Goal: Transaction & Acquisition: Purchase product/service

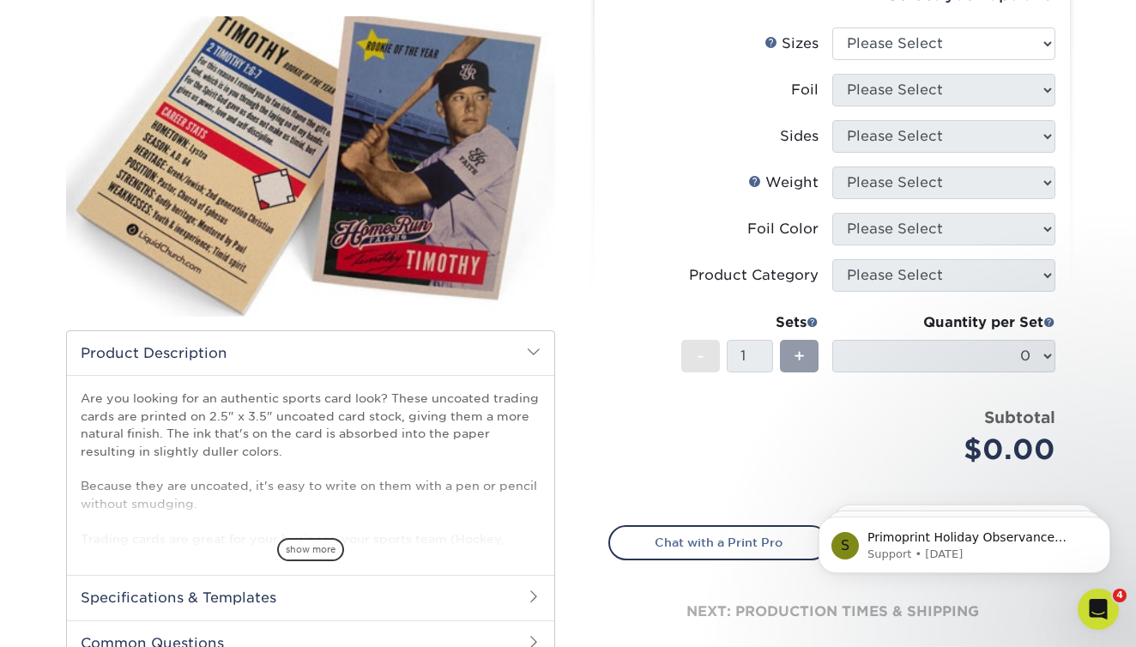
scroll to position [71, 0]
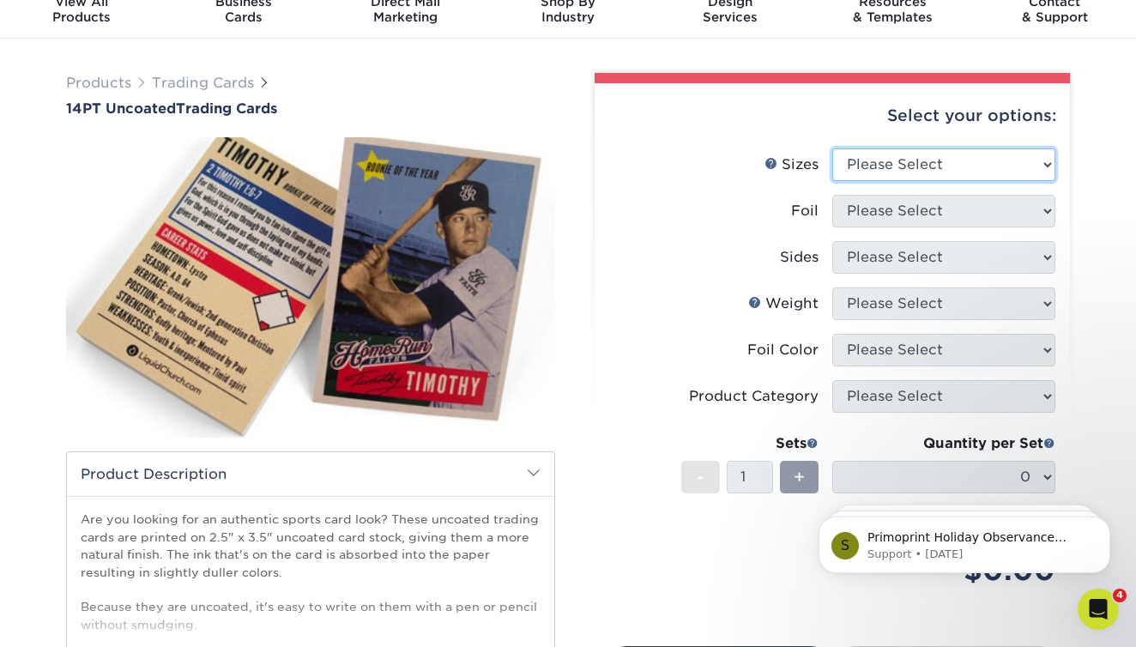
select select "2.50x3.50"
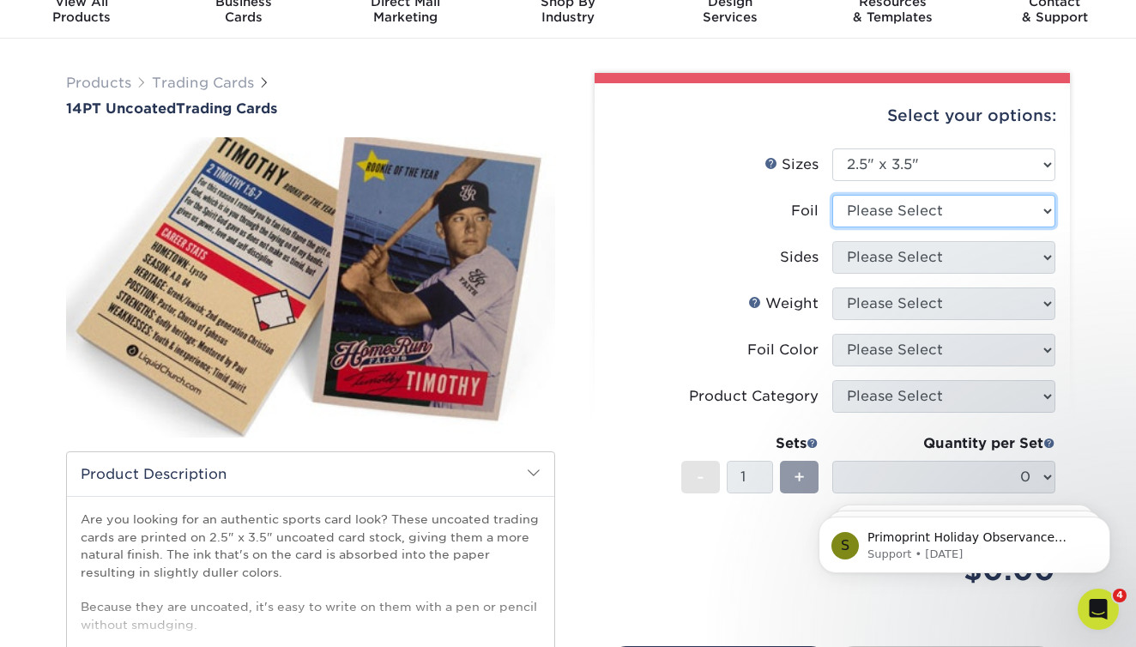
select select "0"
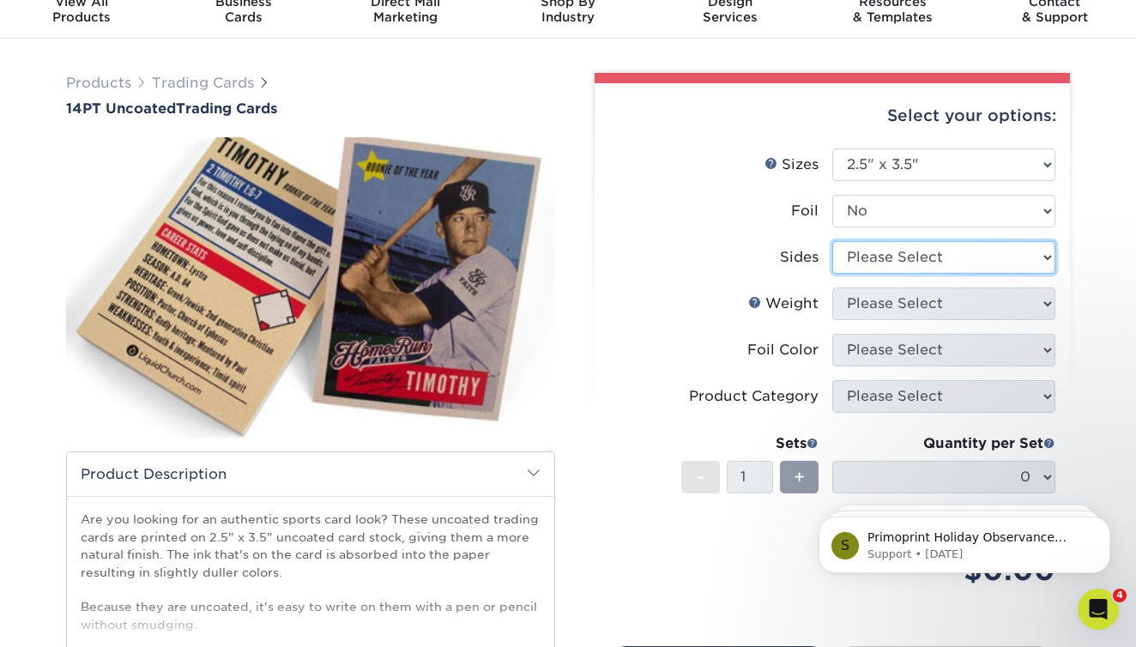
select select "13abbda7-1d64-4f25-8bb2-c179b224825d"
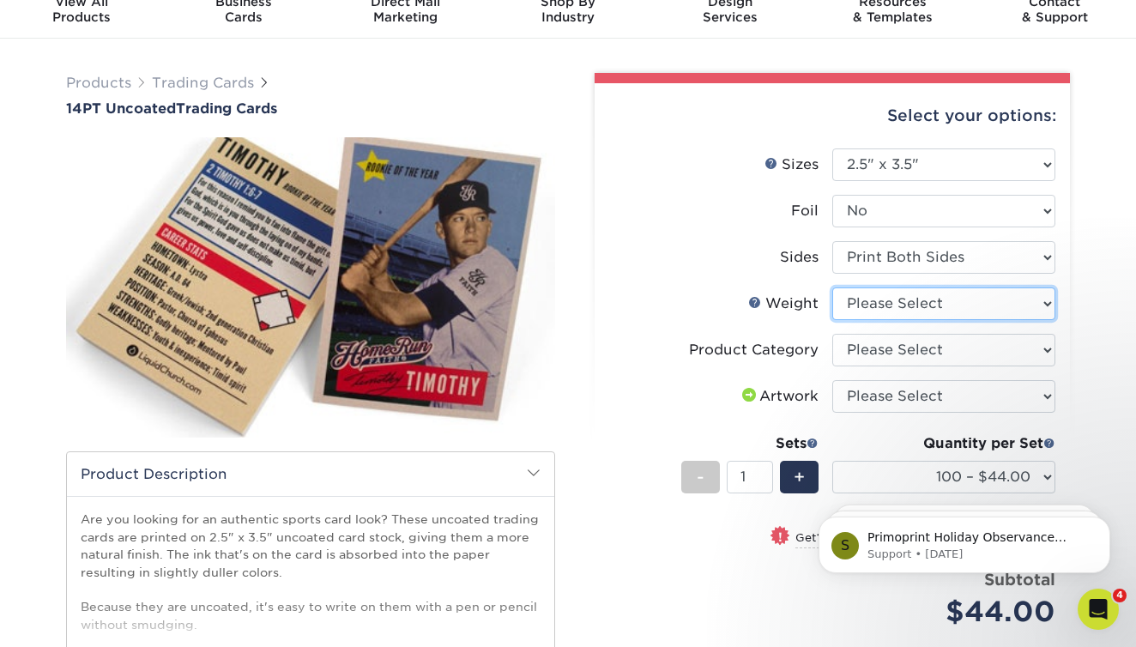
select select "14PT Uncoated"
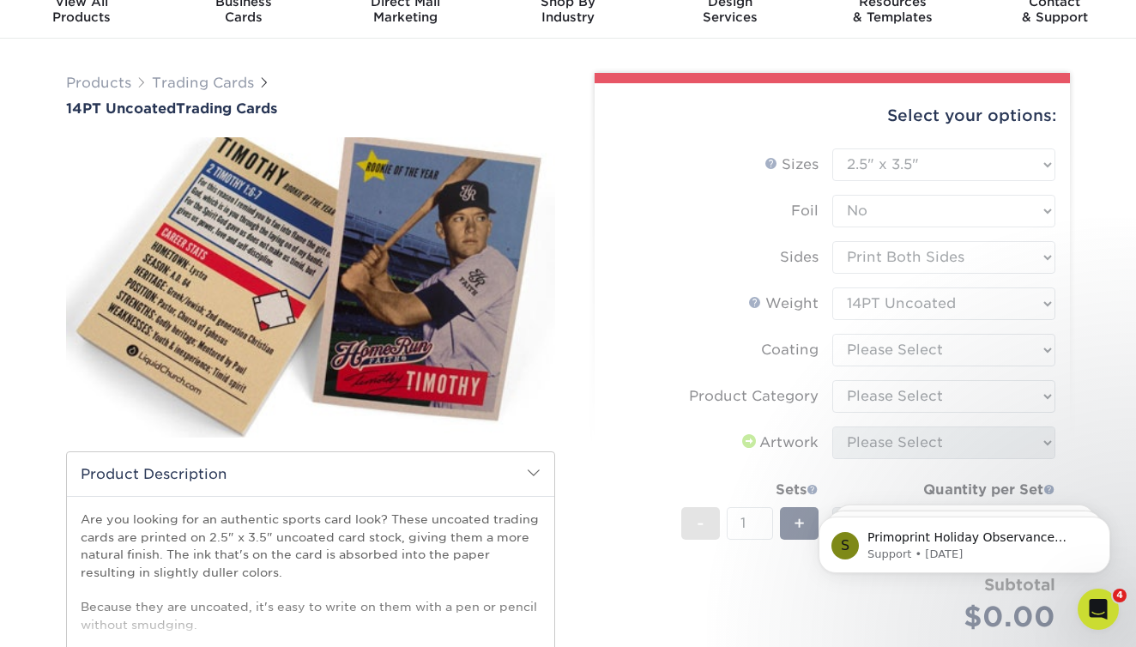
click at [908, 345] on form "Sizes Help Sizes Please Select 2.5" x 3.5" Foil Please Select Yes No -" at bounding box center [833, 410] width 448 height 524
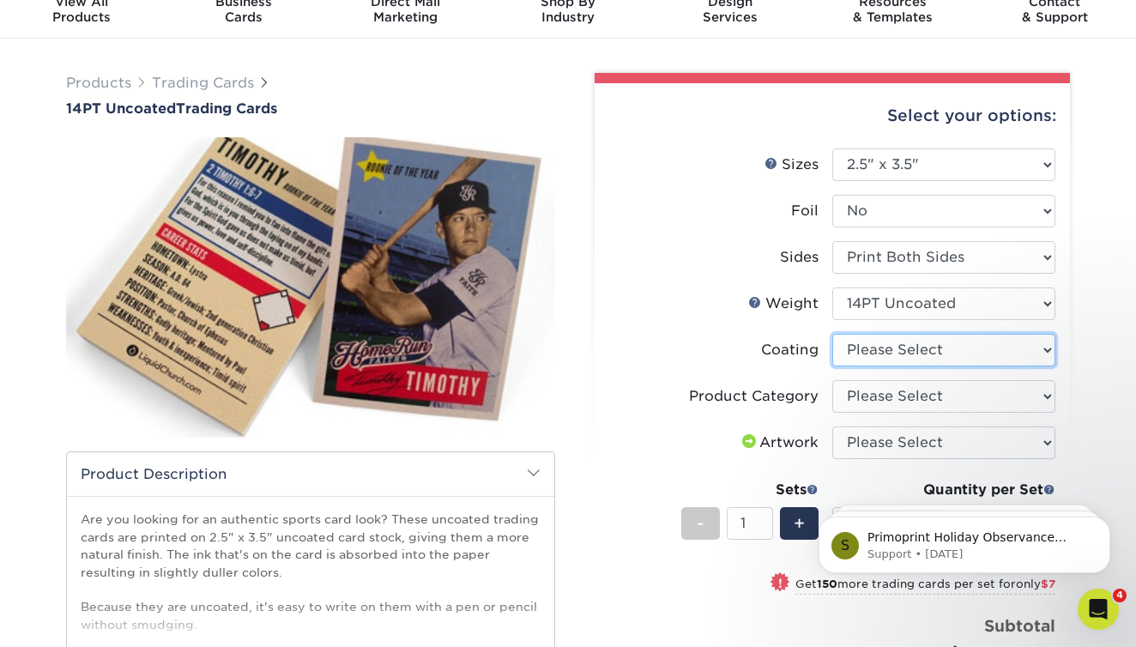
select select "3e7618de-abca-4bda-9f97-8b9129e913d8"
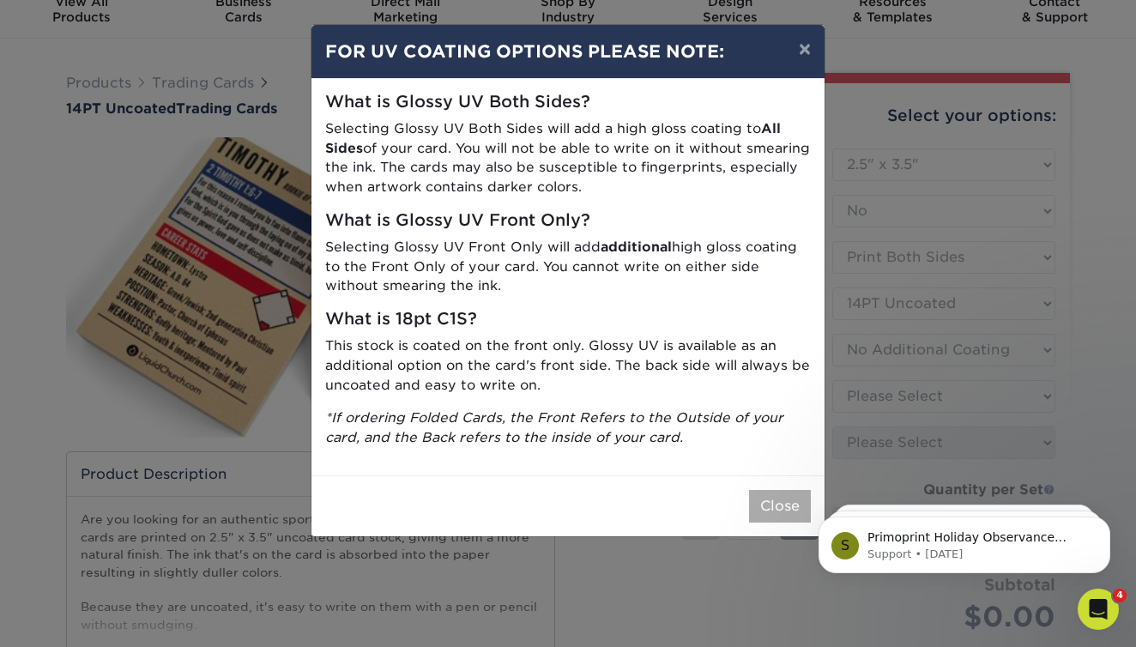
click at [776, 490] on button "Close" at bounding box center [780, 506] width 62 height 33
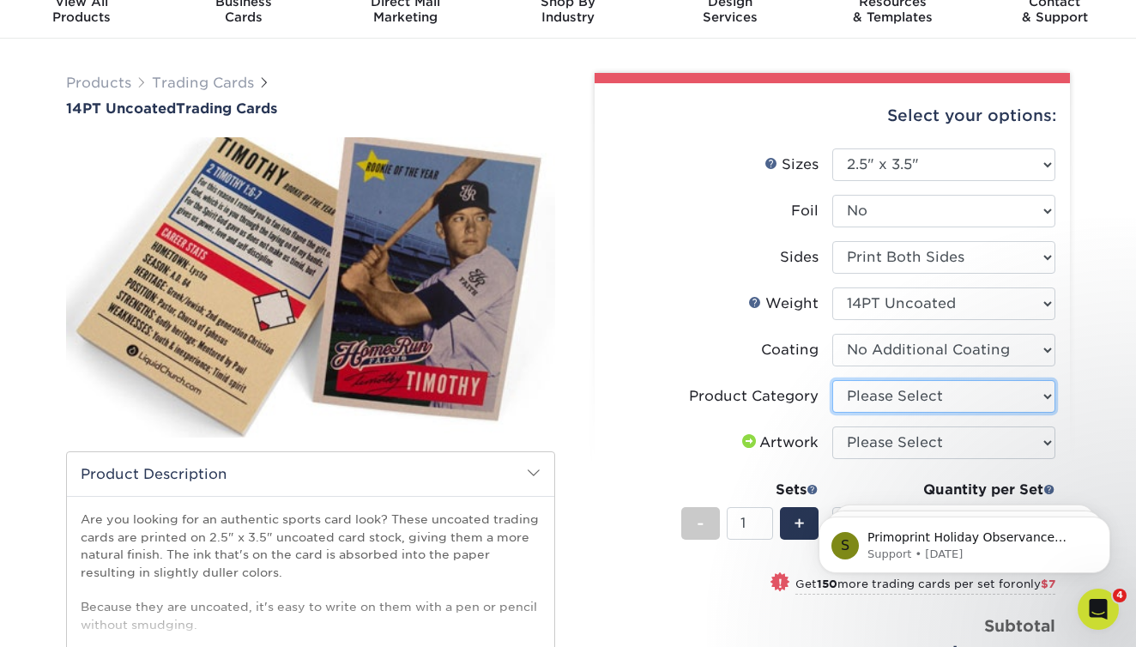
select select "c2f9bce9-36c2-409d-b101-c29d9d031e18"
select select "upload"
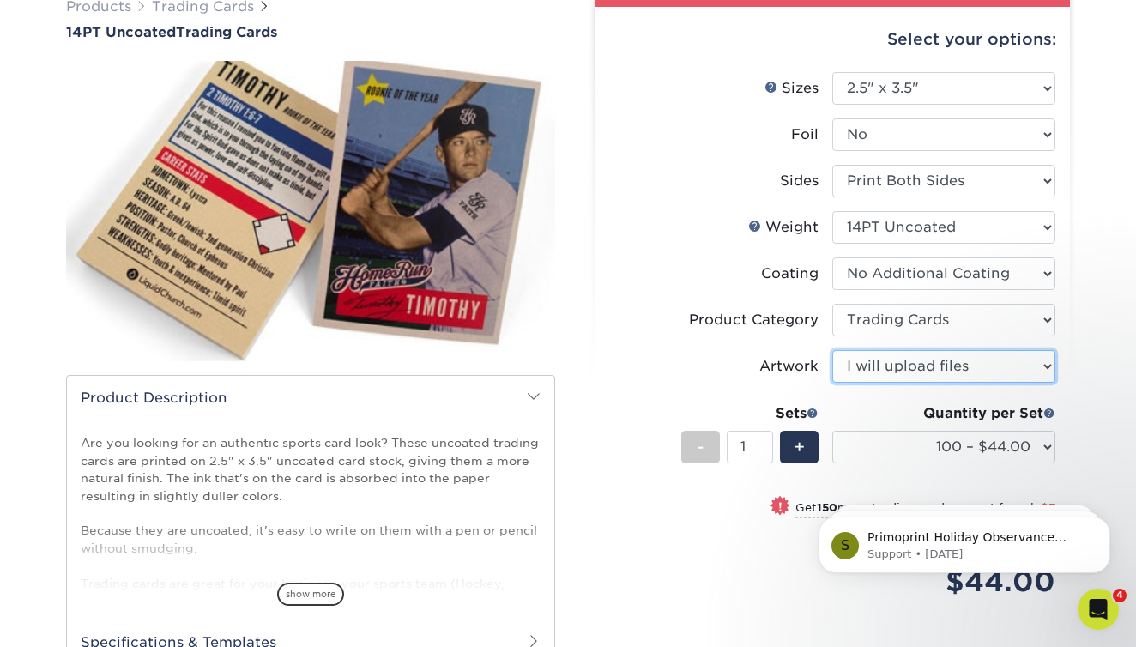
scroll to position [148, 0]
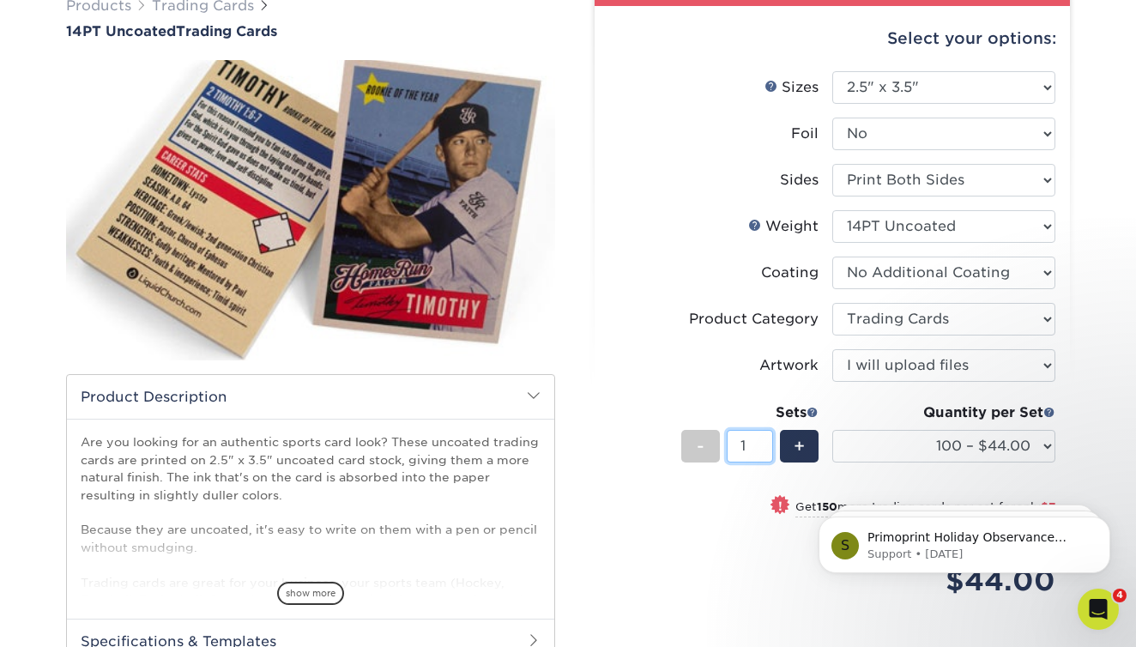
click at [751, 445] on input "1" at bounding box center [749, 446] width 45 height 33
select select "1000 – $78.00"
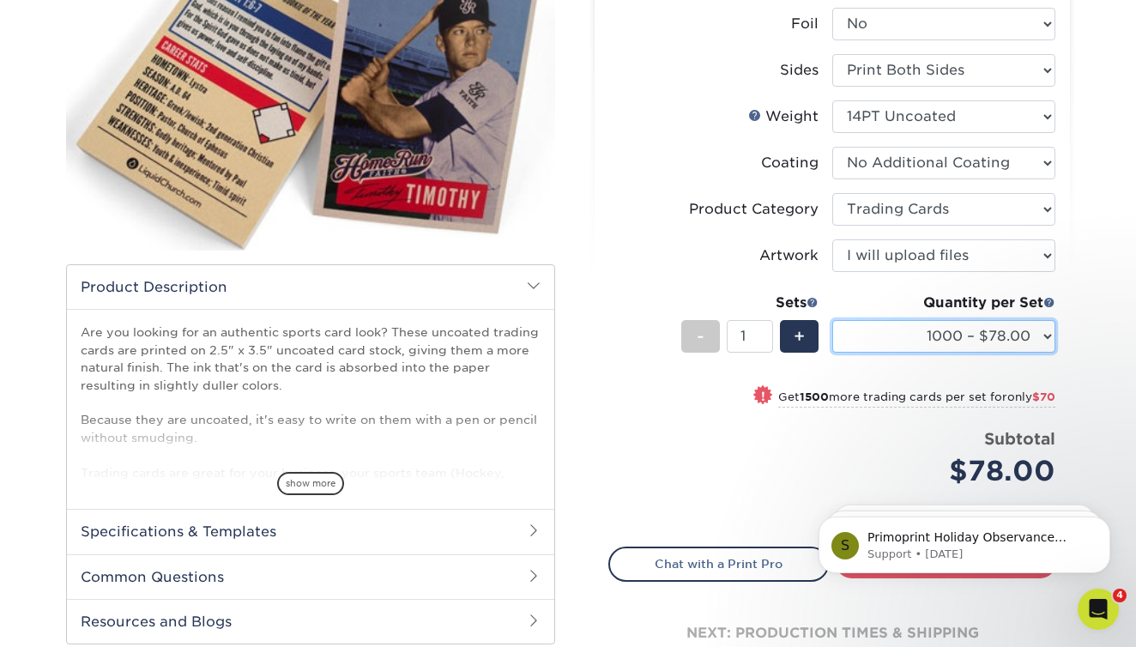
scroll to position [259, 0]
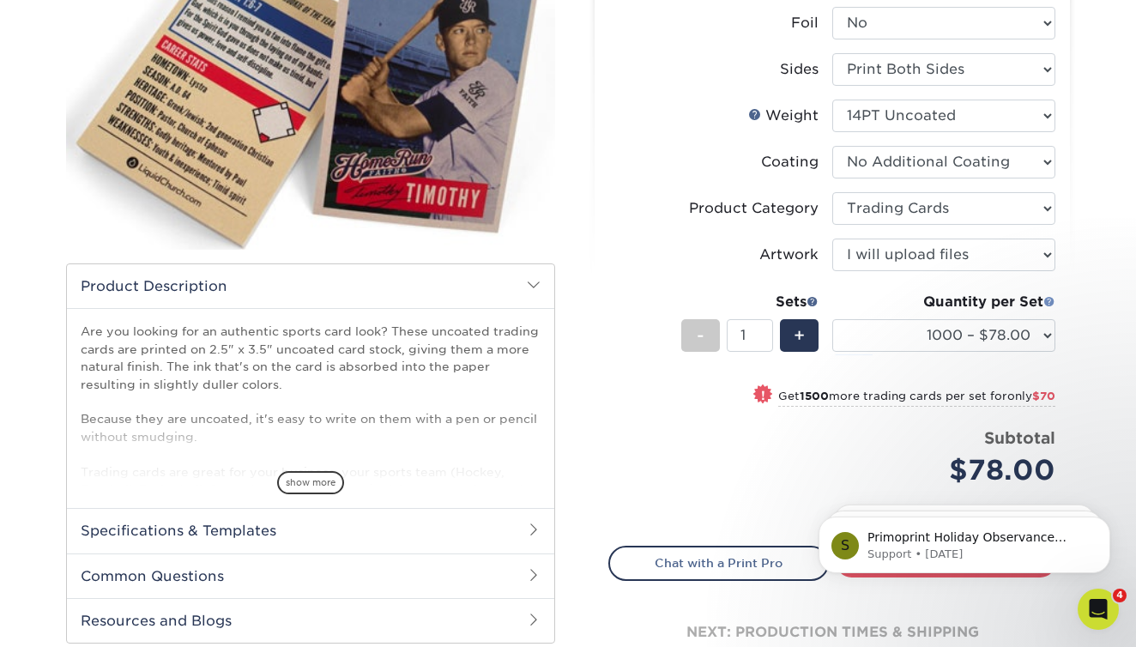
click at [1053, 296] on span at bounding box center [1050, 301] width 12 height 12
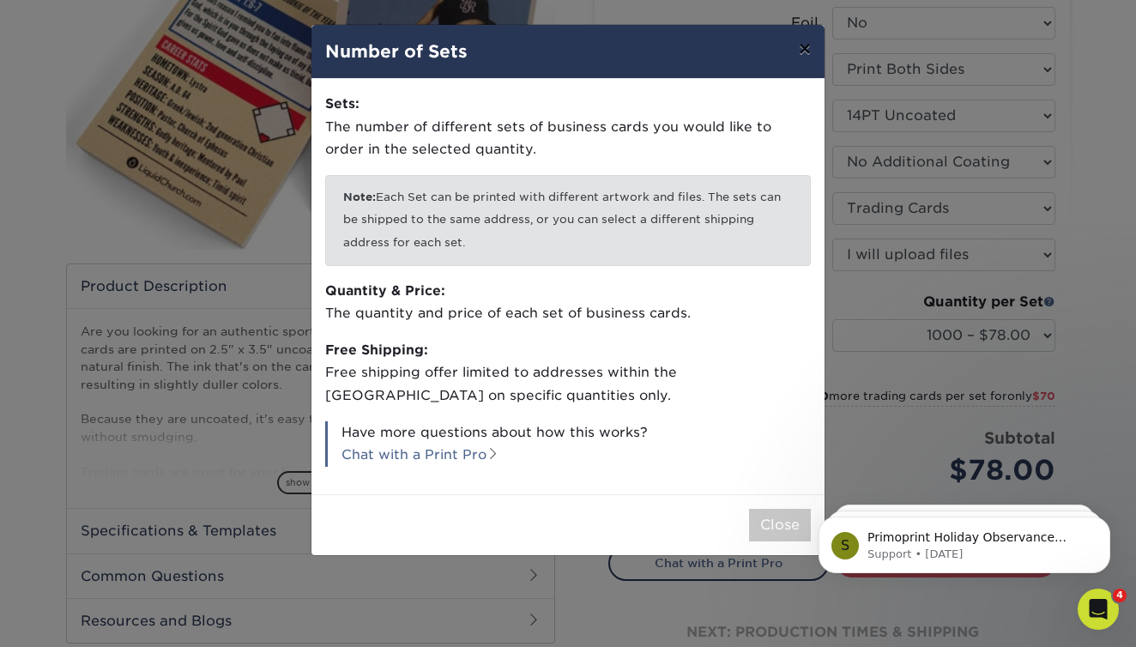
click at [806, 46] on button "×" at bounding box center [804, 49] width 39 height 48
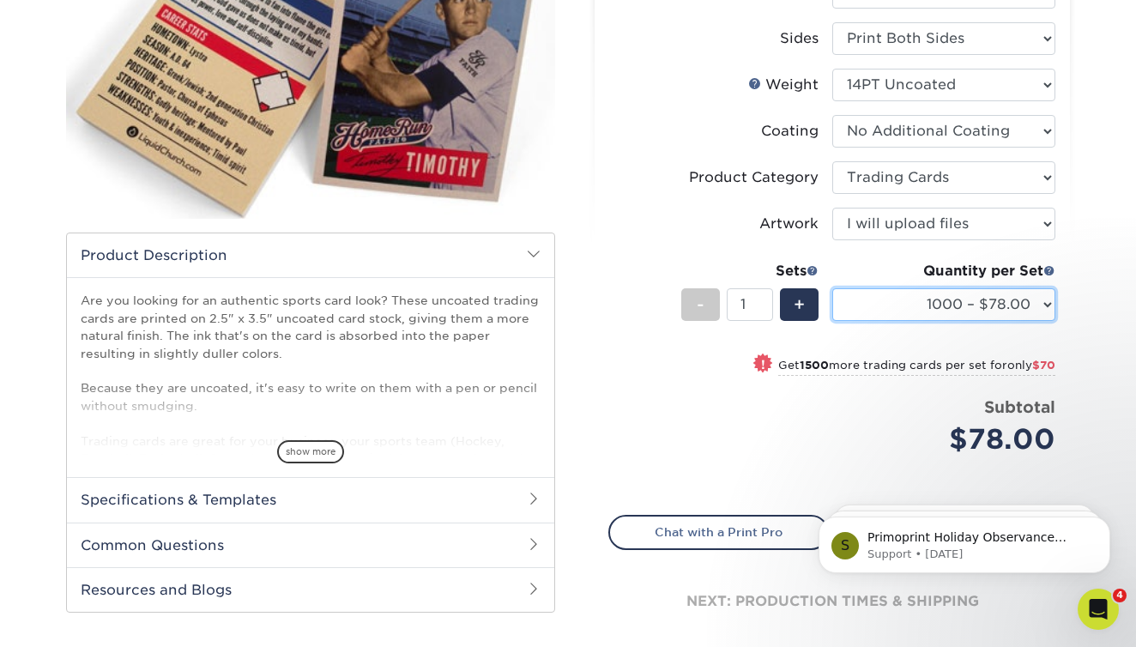
scroll to position [283, 0]
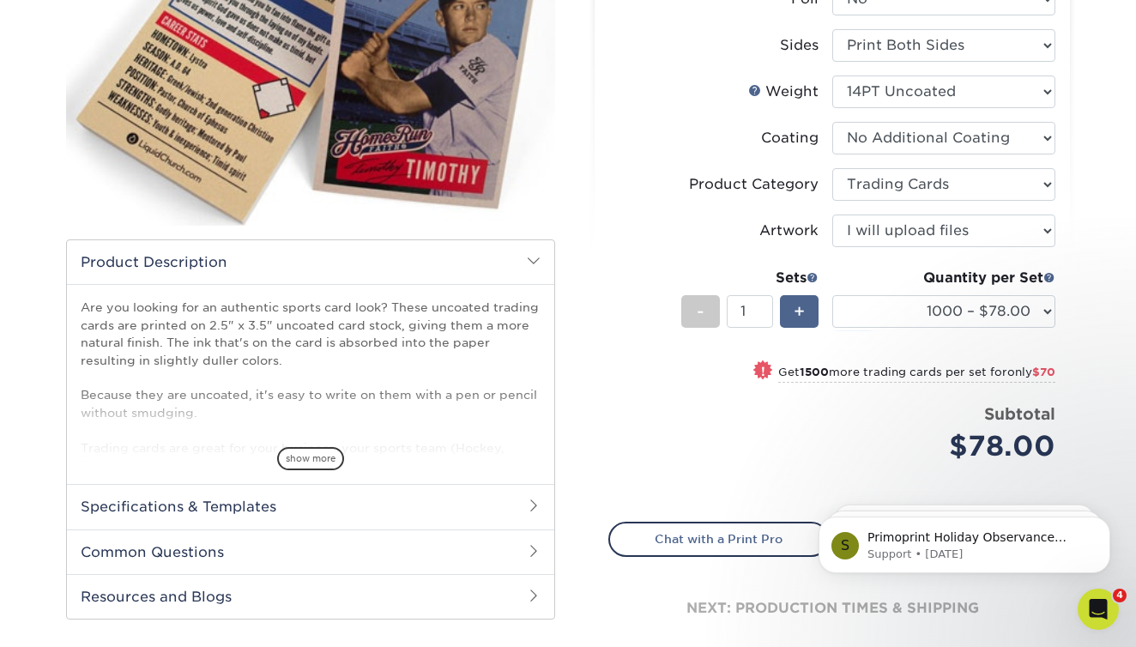
click at [806, 312] on div "+" at bounding box center [799, 311] width 39 height 33
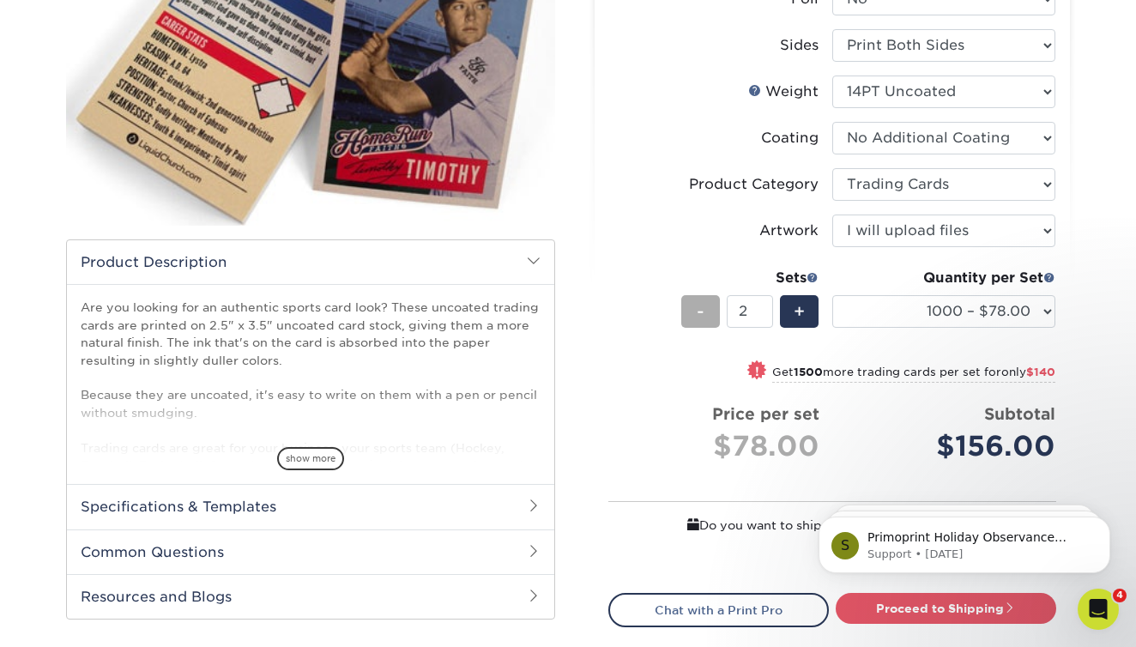
click at [695, 316] on div "-" at bounding box center [701, 311] width 39 height 33
type input "1"
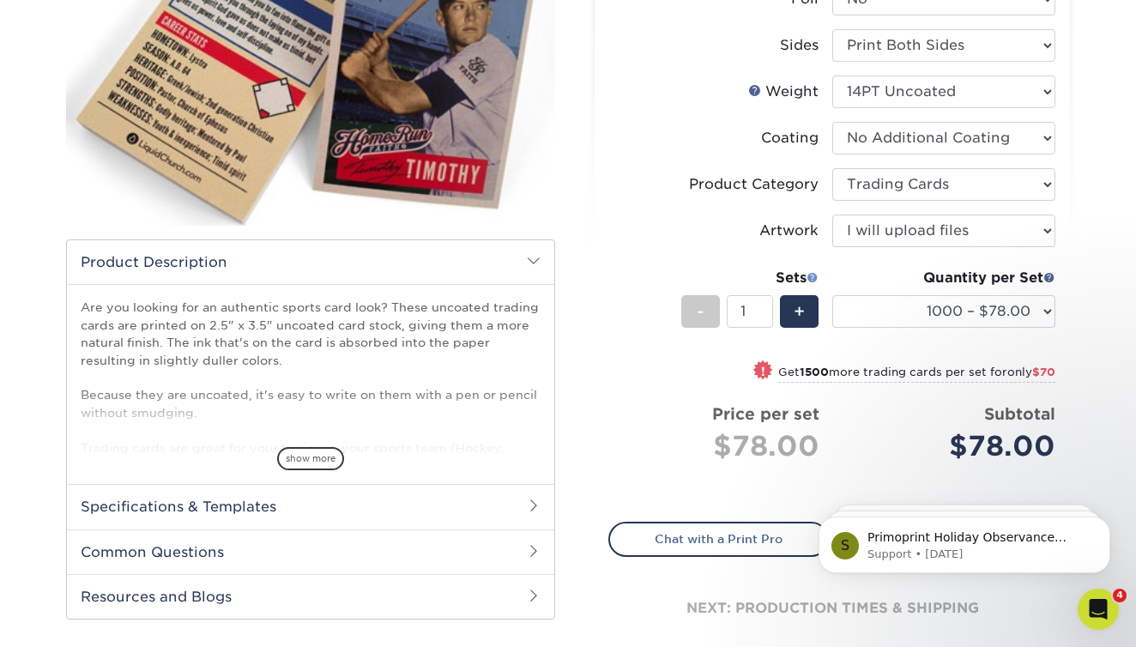
click at [812, 278] on span at bounding box center [813, 277] width 12 height 12
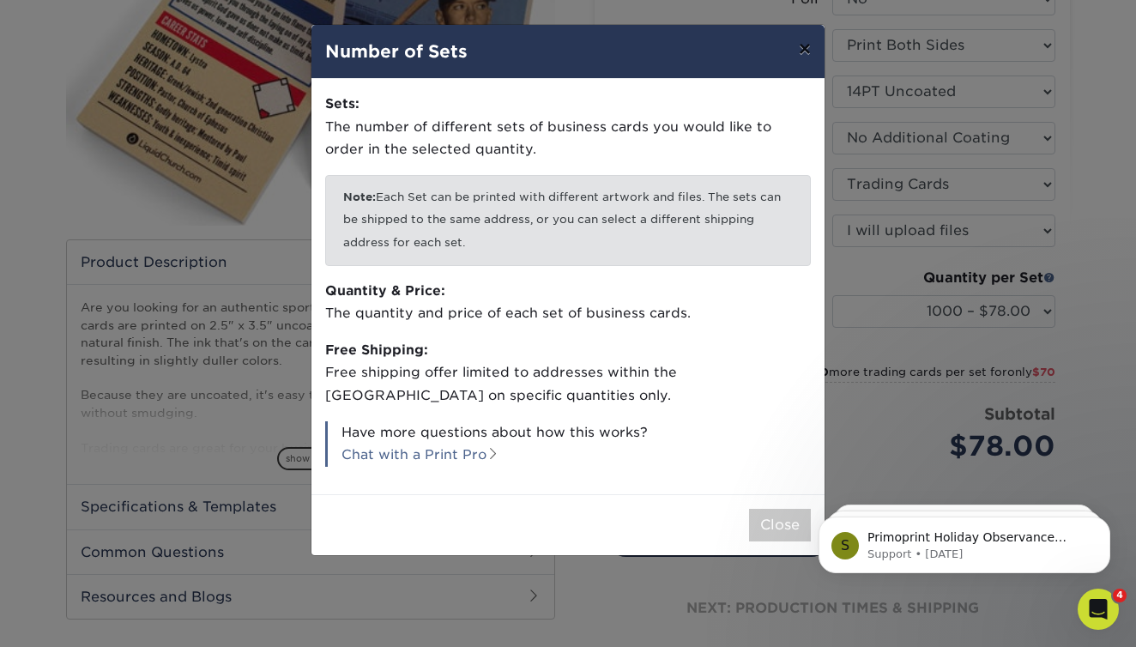
click at [804, 41] on button "×" at bounding box center [804, 49] width 39 height 48
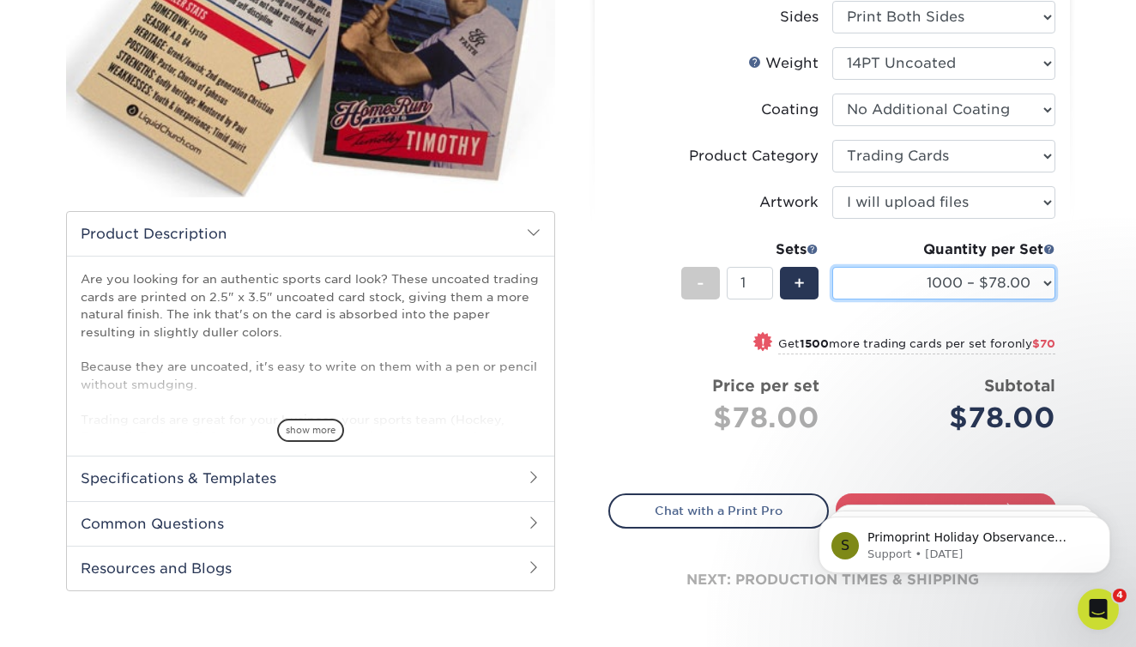
scroll to position [324, 0]
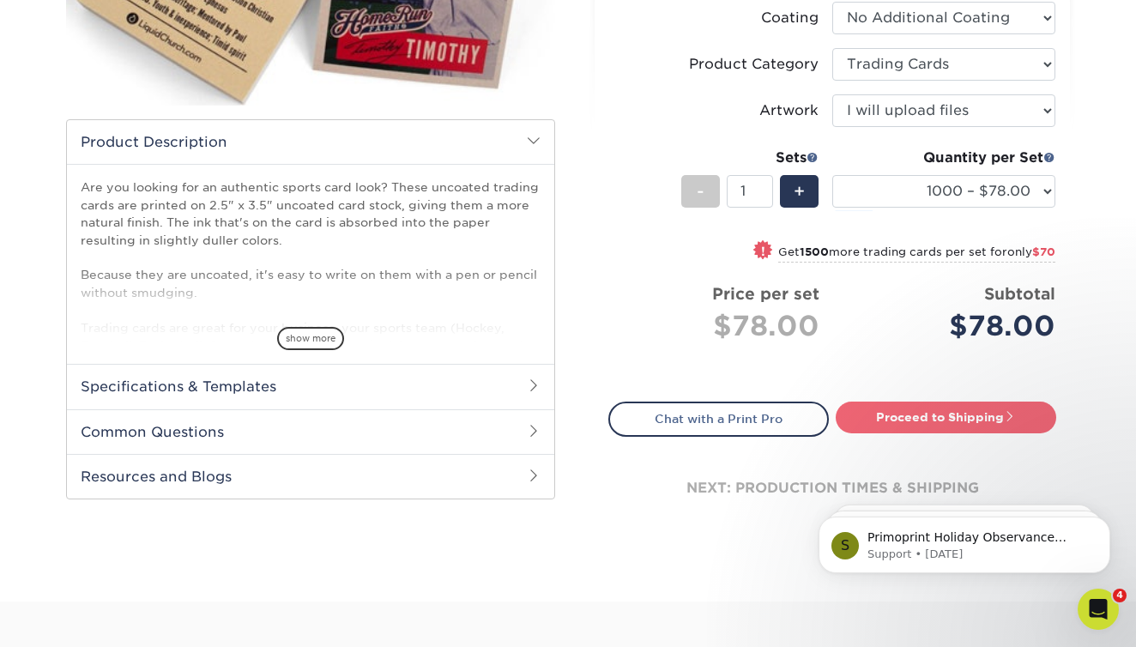
click at [892, 418] on link "Proceed to Shipping" at bounding box center [946, 417] width 221 height 31
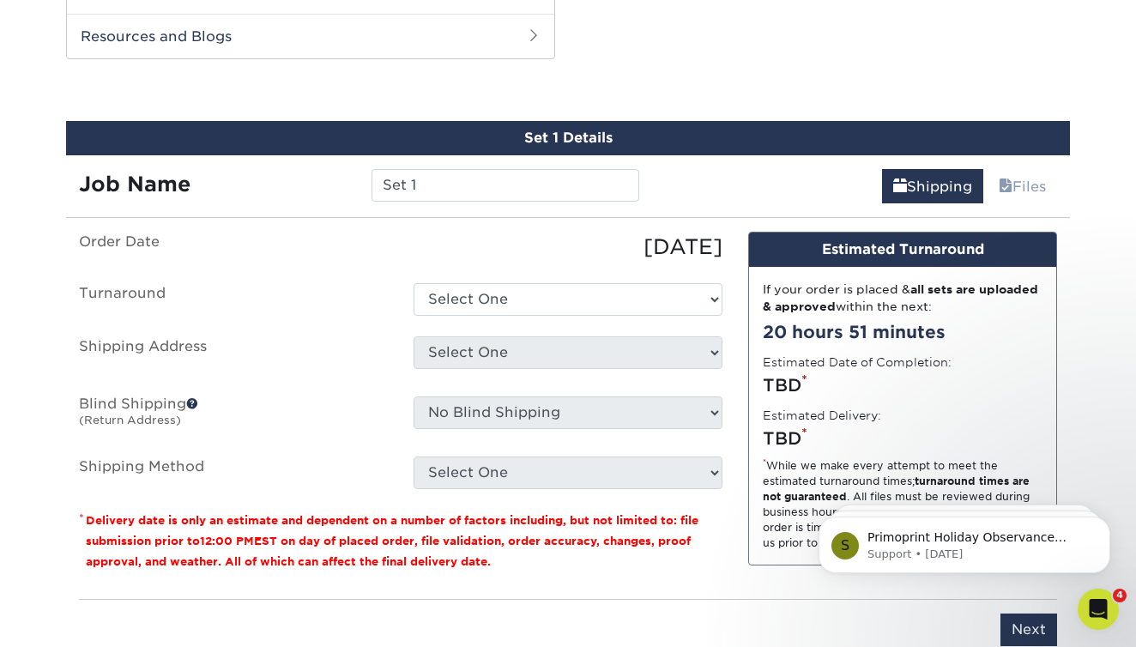
scroll to position [851, 0]
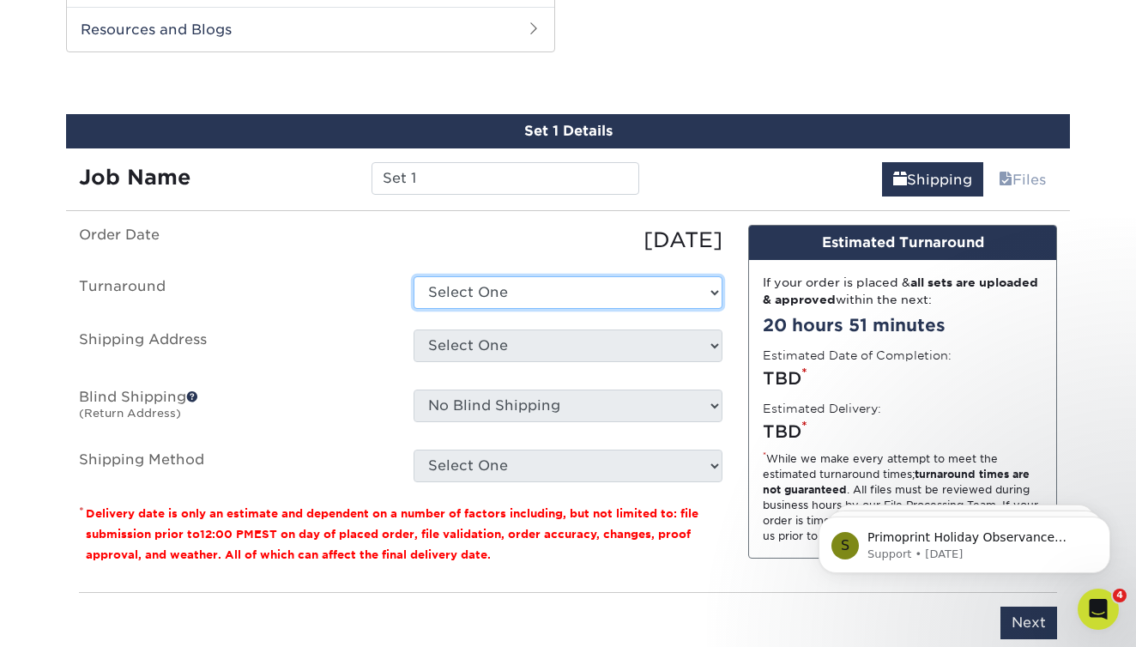
select select "d2f354ff-683f-4058-83fe-76432104e26d"
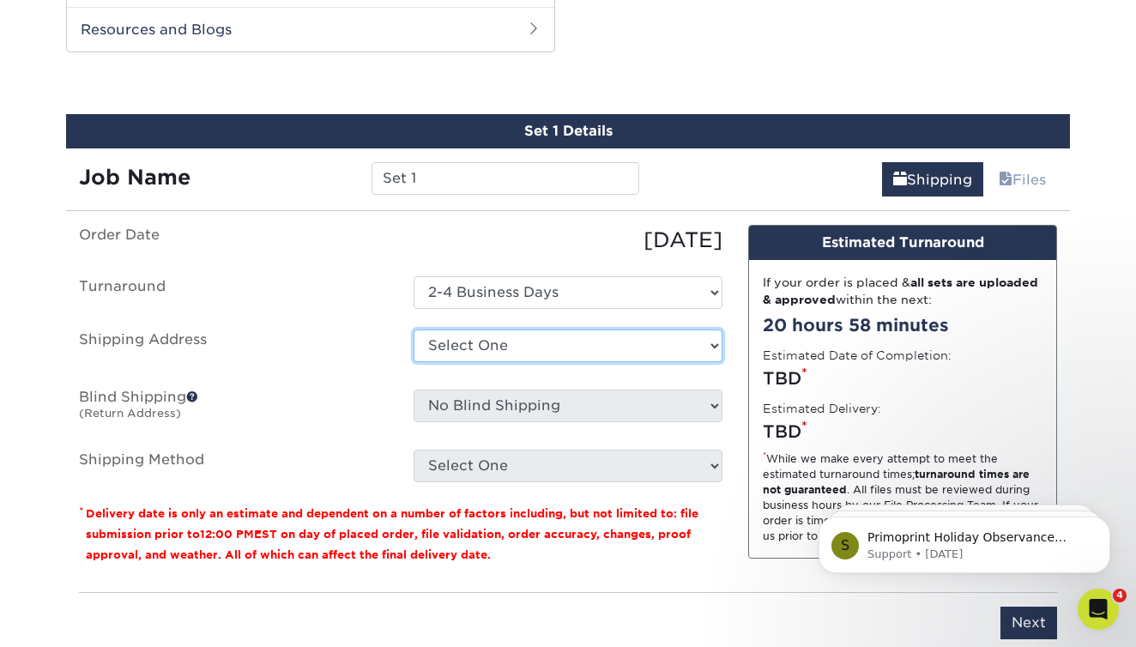
select select "254974"
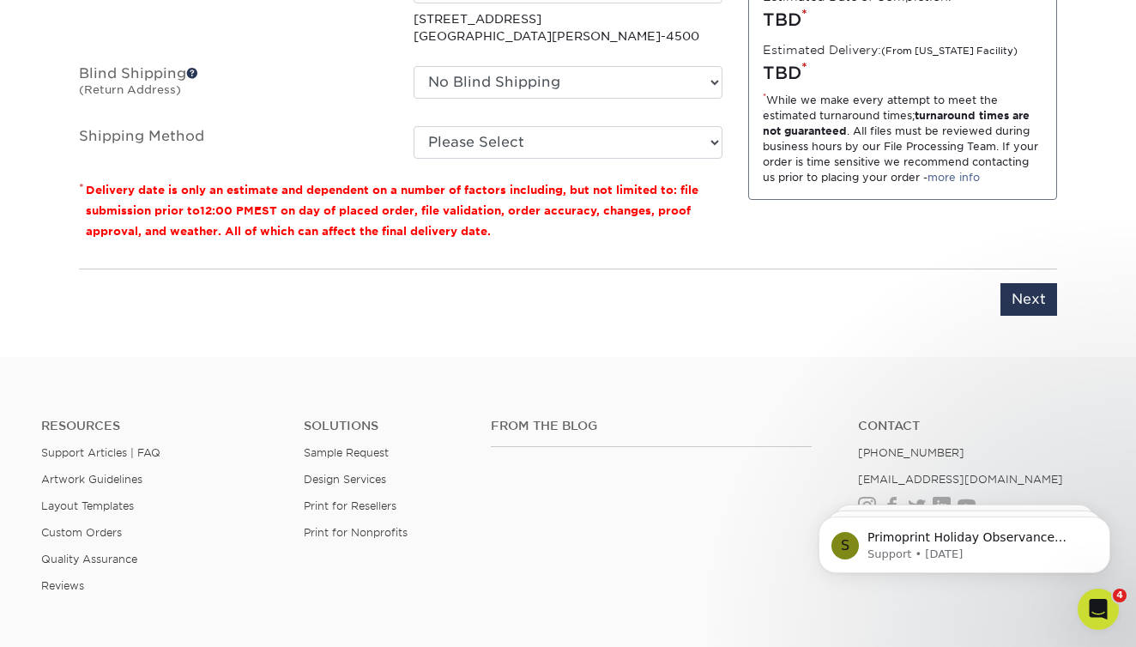
scroll to position [1196, 0]
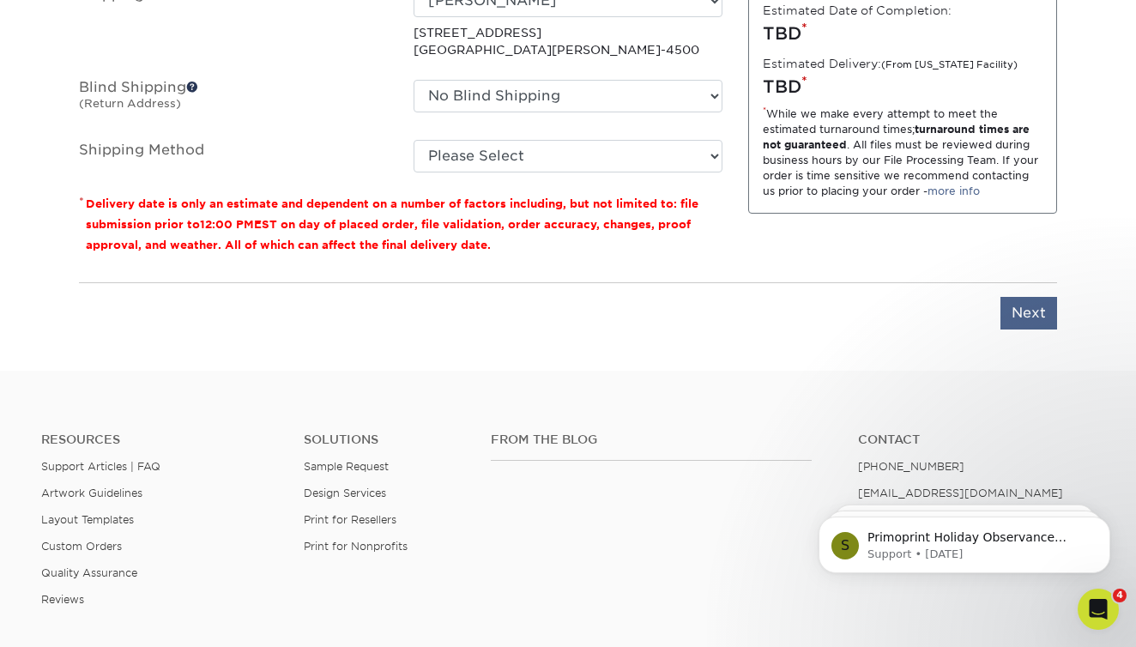
click at [1036, 302] on input "Next" at bounding box center [1029, 313] width 57 height 33
type input "Next"
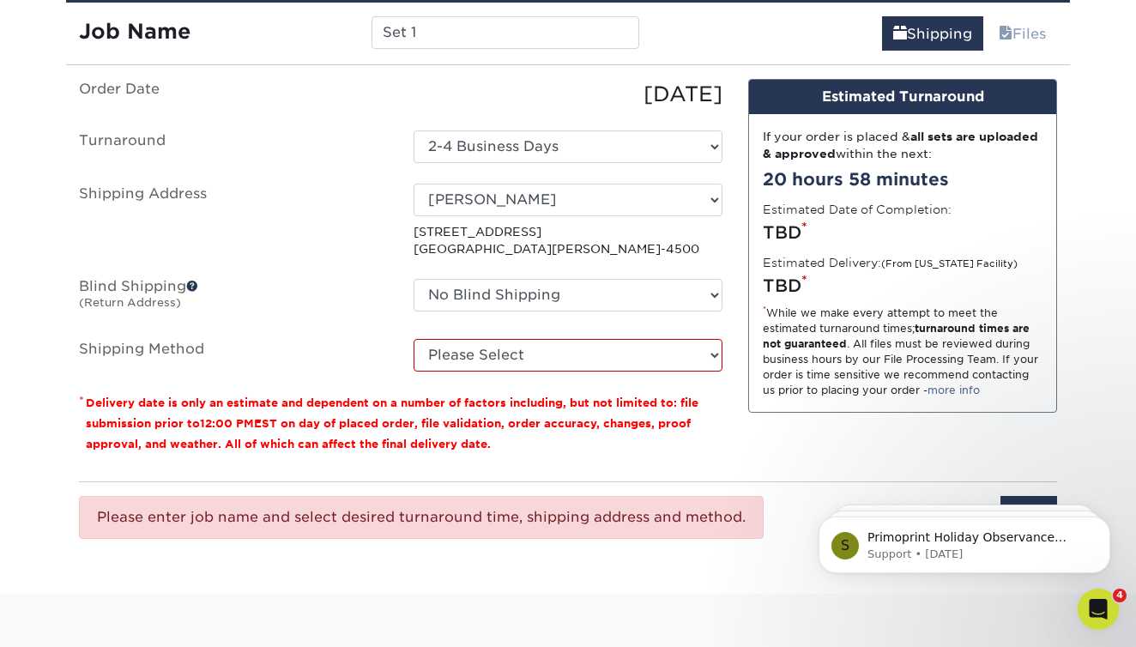
scroll to position [988, 0]
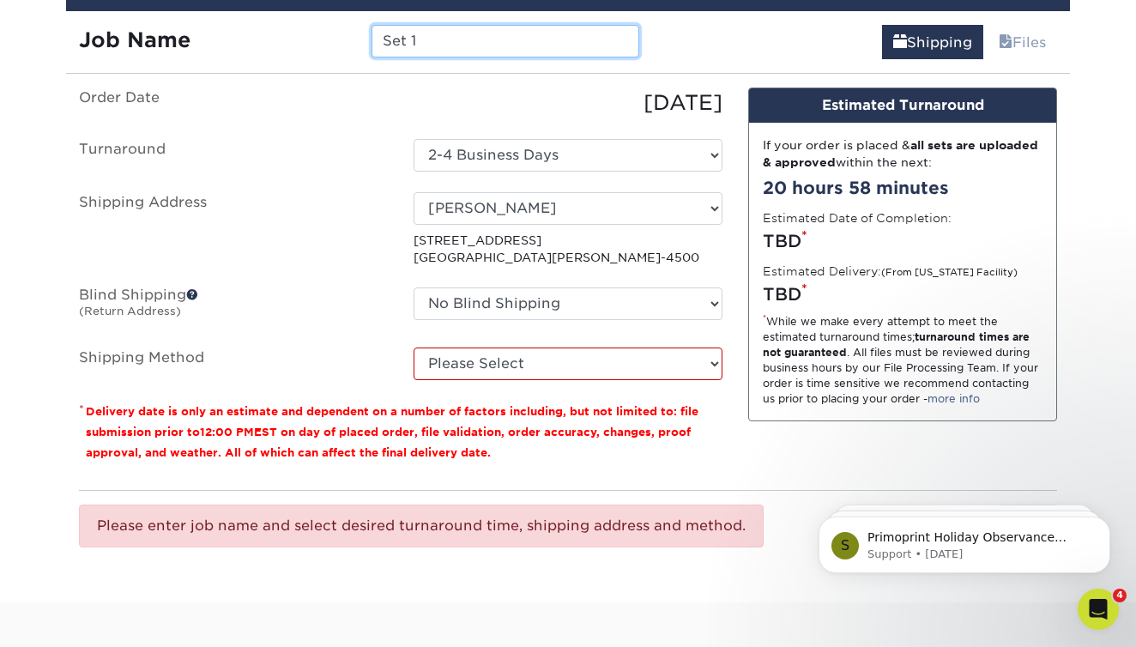
click at [524, 45] on input "Set 1" at bounding box center [505, 41] width 267 height 33
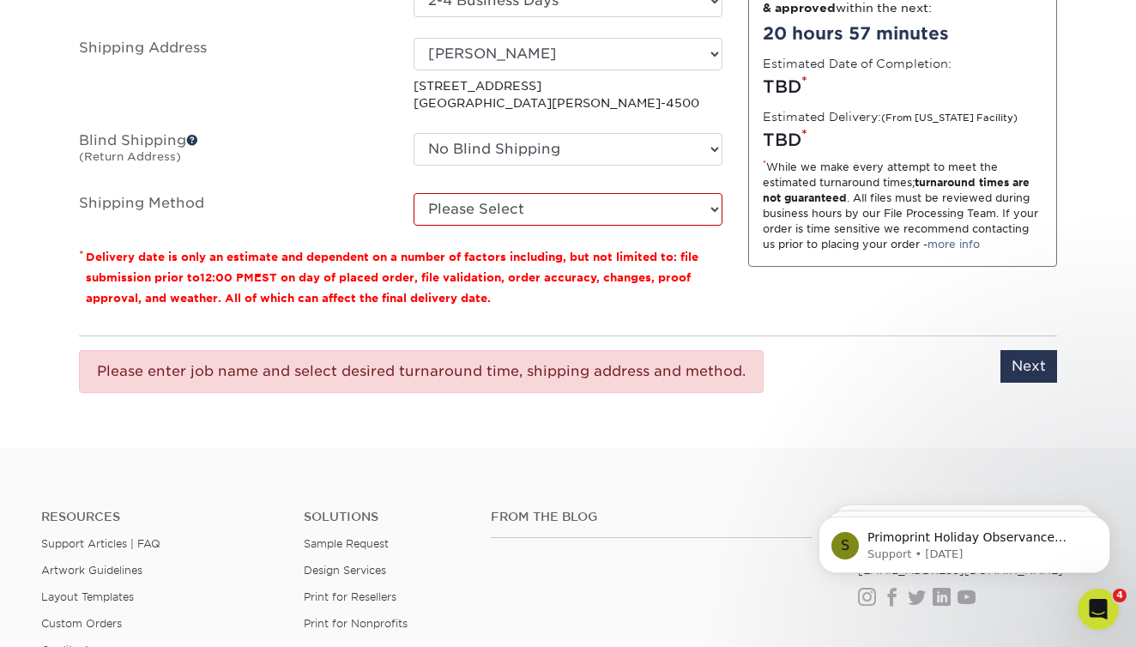
scroll to position [1146, 0]
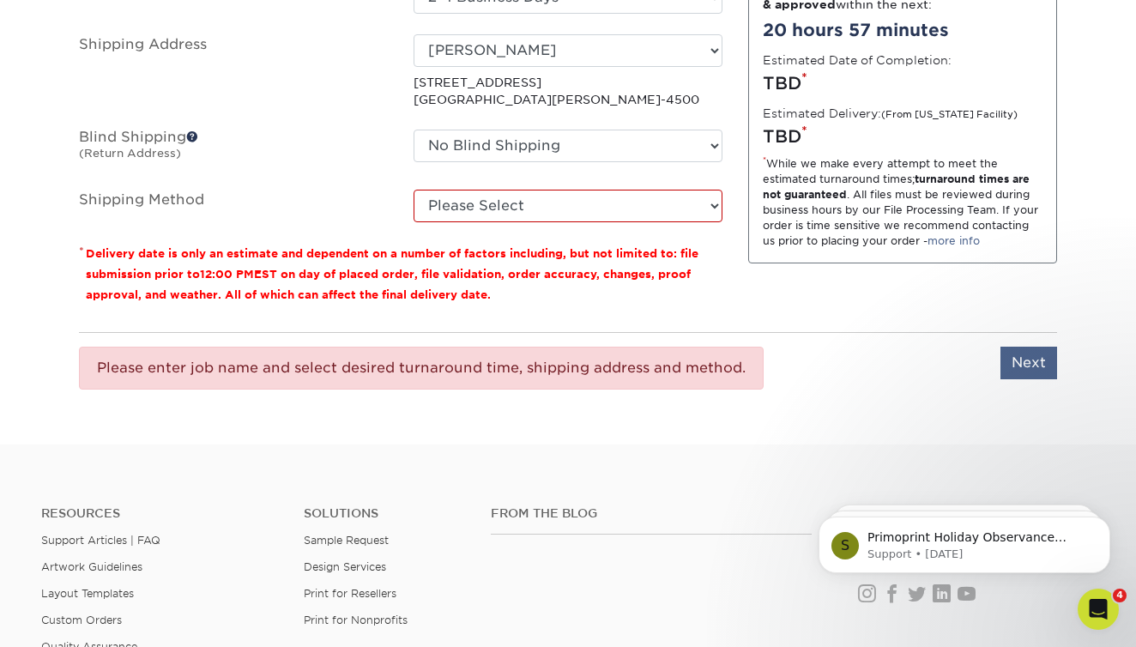
type input "Rally Cards"
click at [1025, 360] on input "Next" at bounding box center [1029, 363] width 57 height 33
type input "Next"
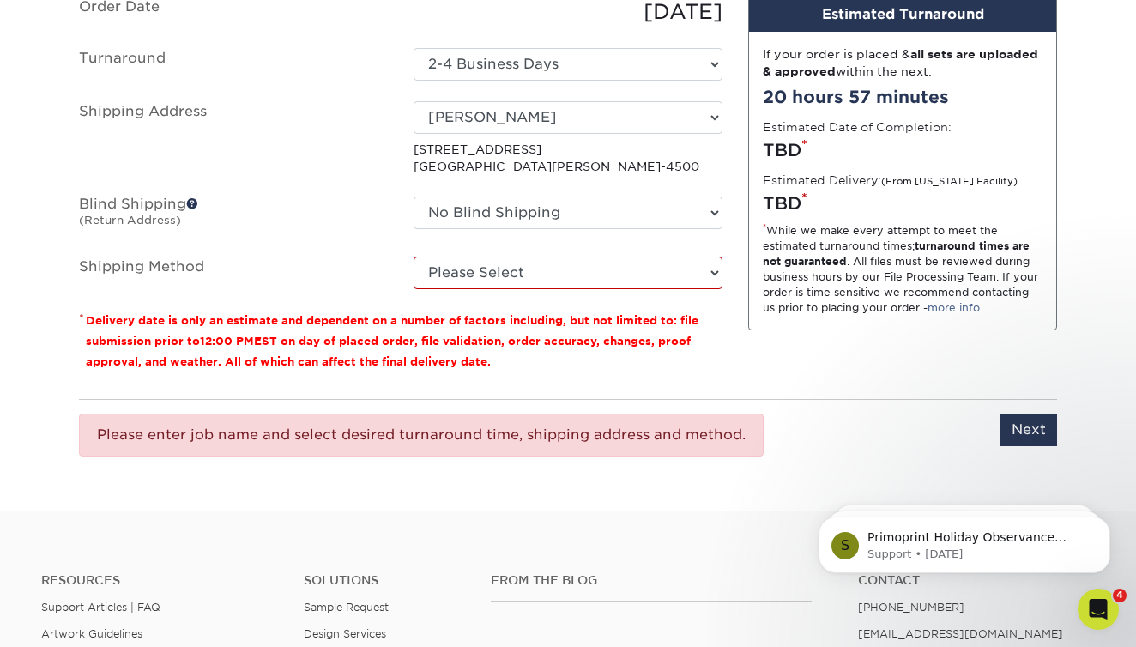
scroll to position [1081, 0]
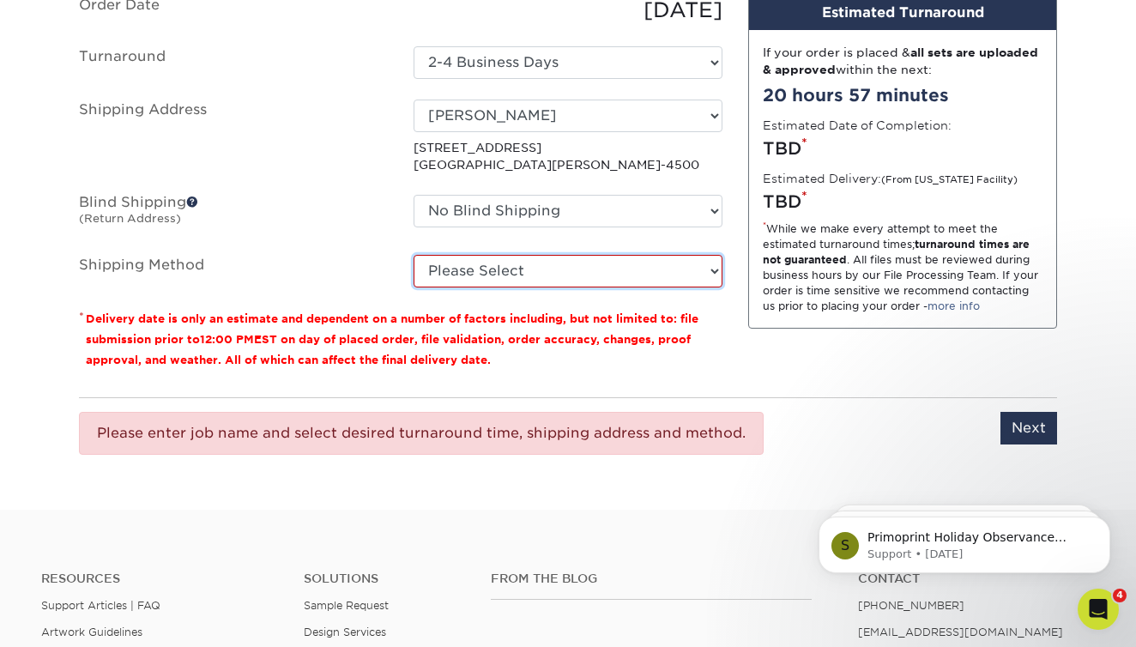
select select "12"
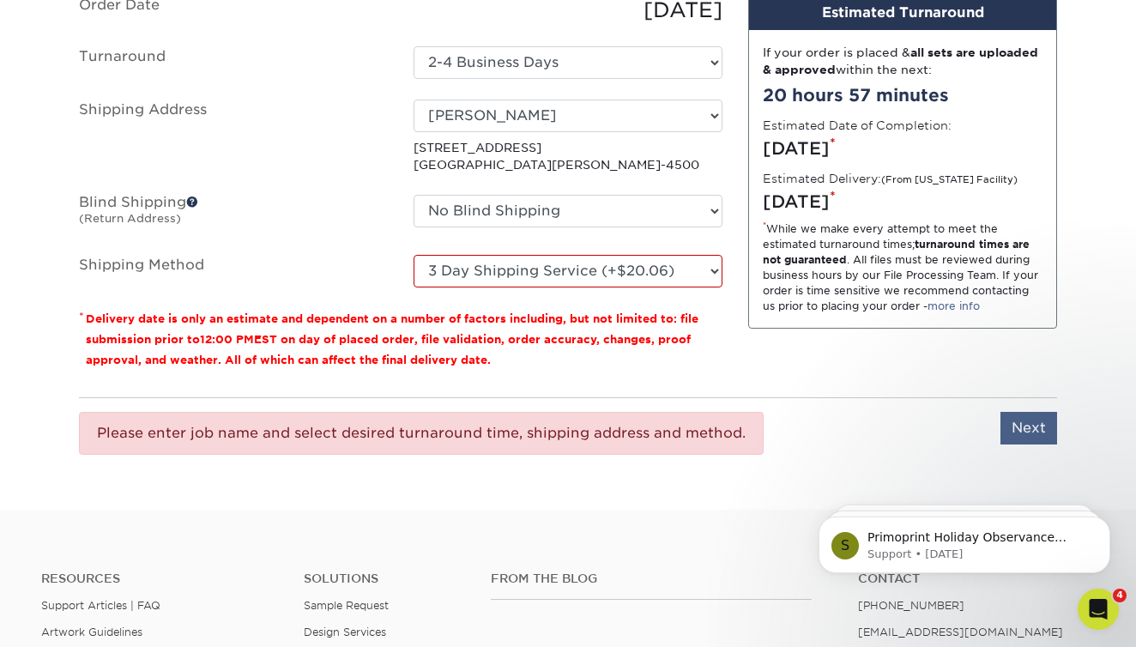
click at [1027, 428] on input "Next" at bounding box center [1029, 428] width 57 height 33
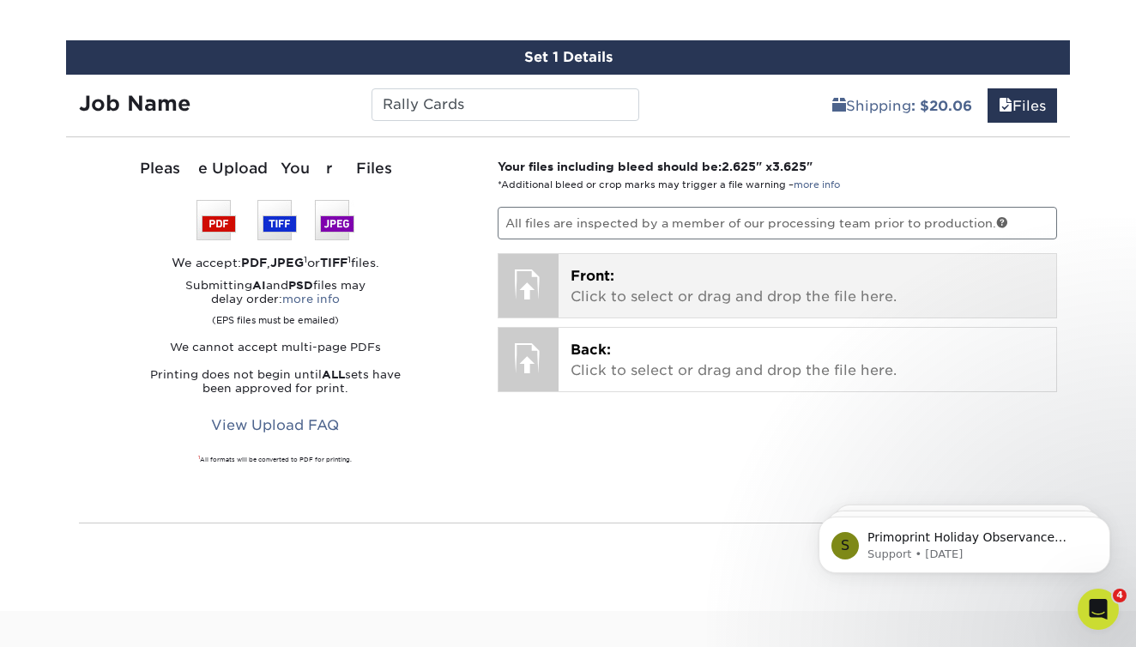
scroll to position [923, 0]
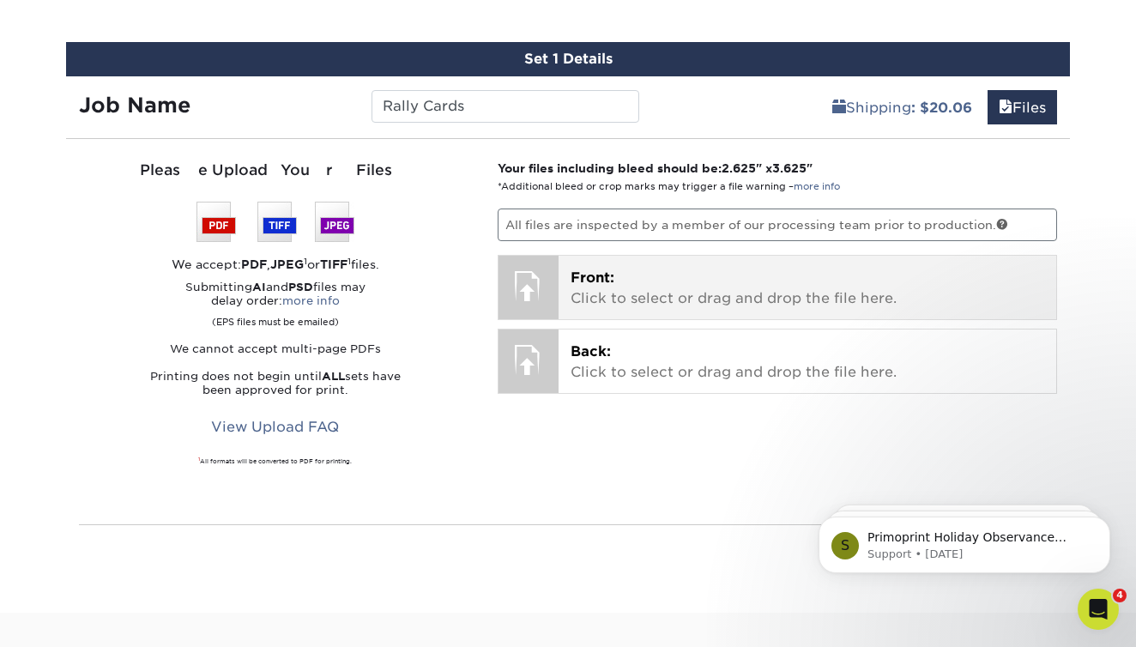
click at [572, 283] on span "Front:" at bounding box center [593, 278] width 44 height 16
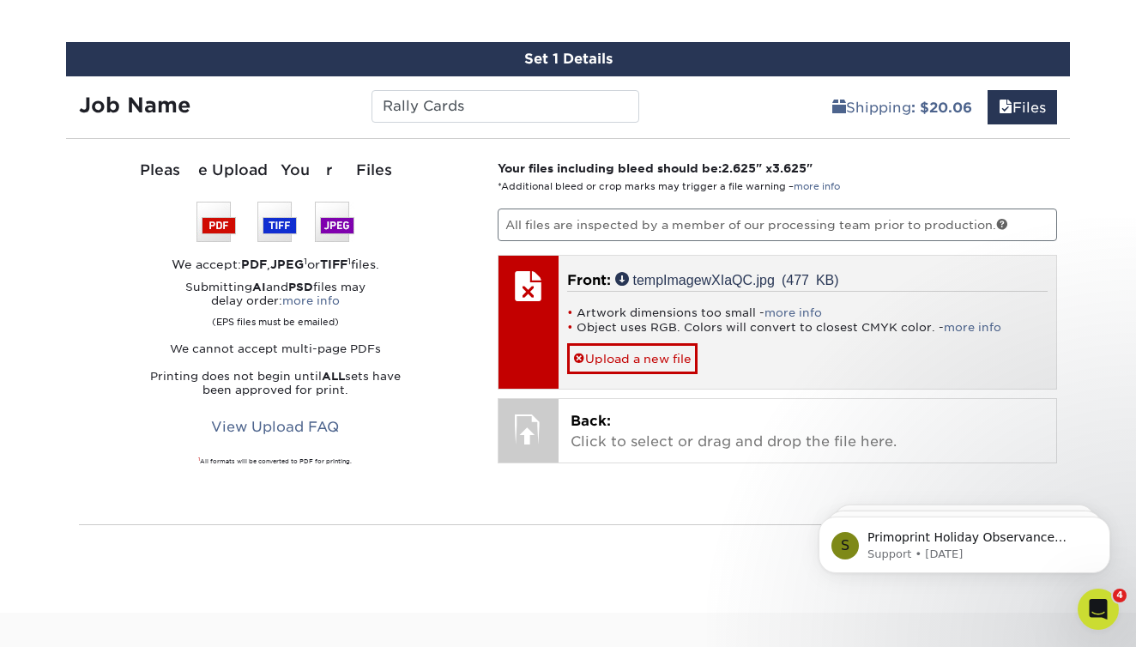
click at [531, 286] on div at bounding box center [529, 286] width 60 height 60
click at [639, 361] on link "Upload a new file" at bounding box center [632, 358] width 130 height 30
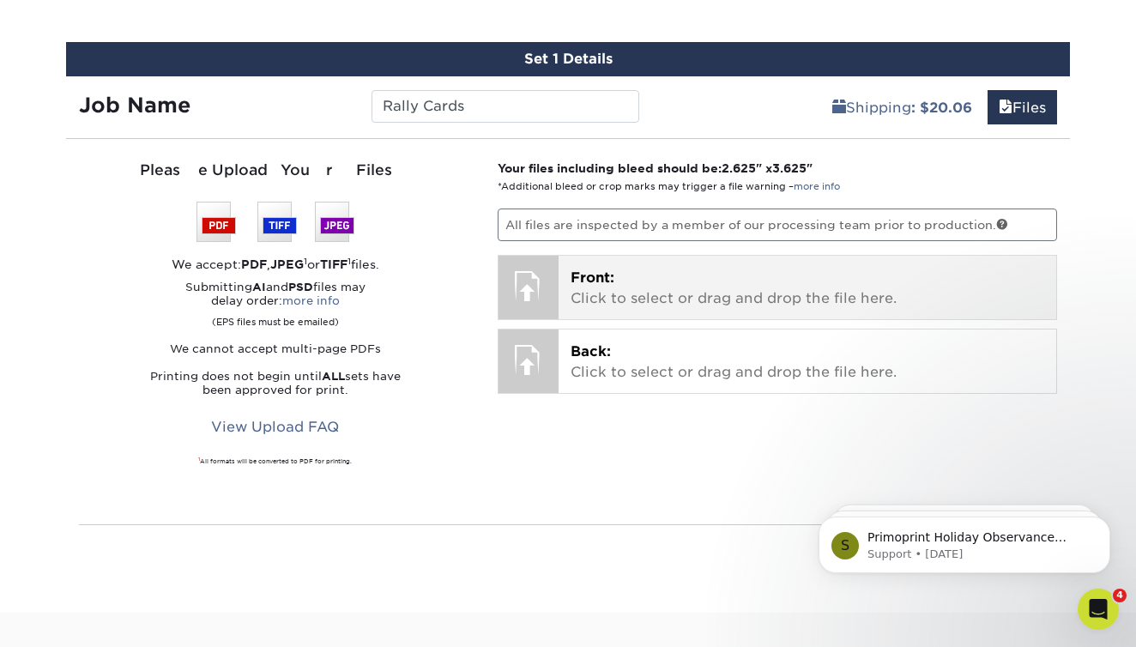
click at [601, 288] on p "Front: Click to select or drag and drop the file here." at bounding box center [808, 288] width 475 height 41
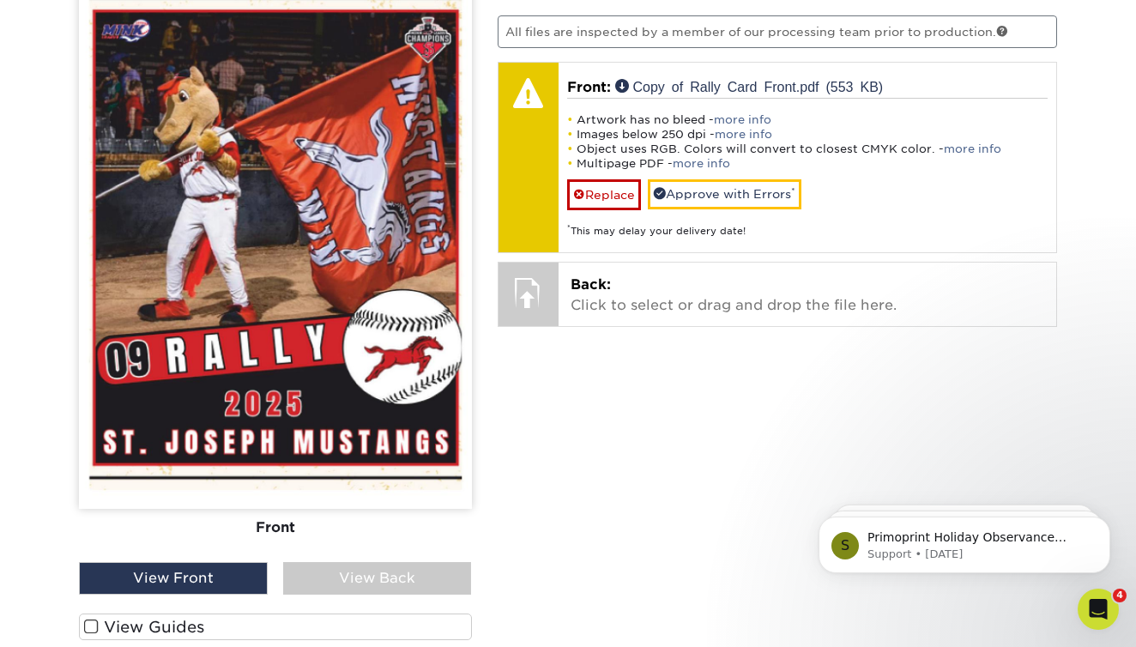
scroll to position [1119, 0]
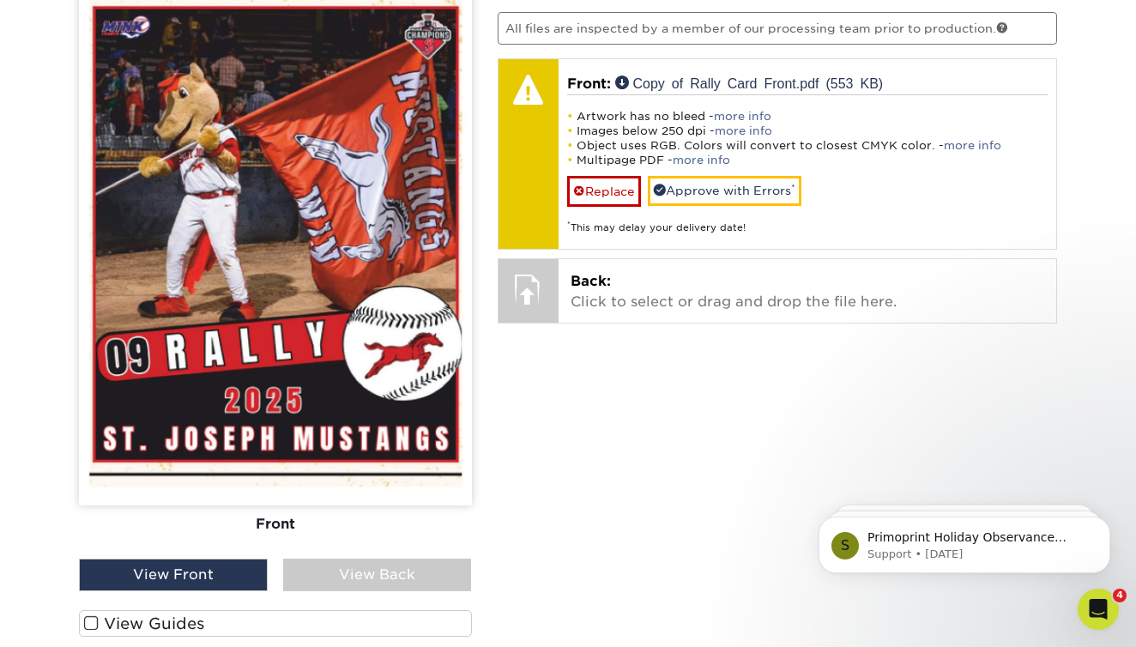
click at [381, 581] on div "View Back" at bounding box center [377, 575] width 189 height 33
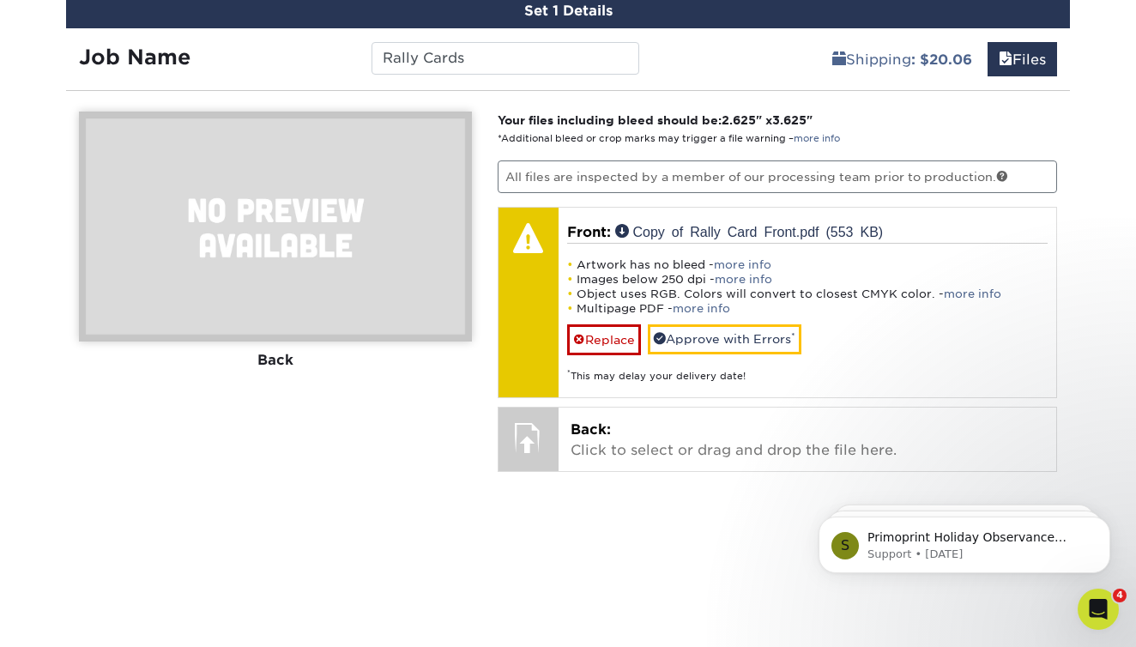
scroll to position [956, 0]
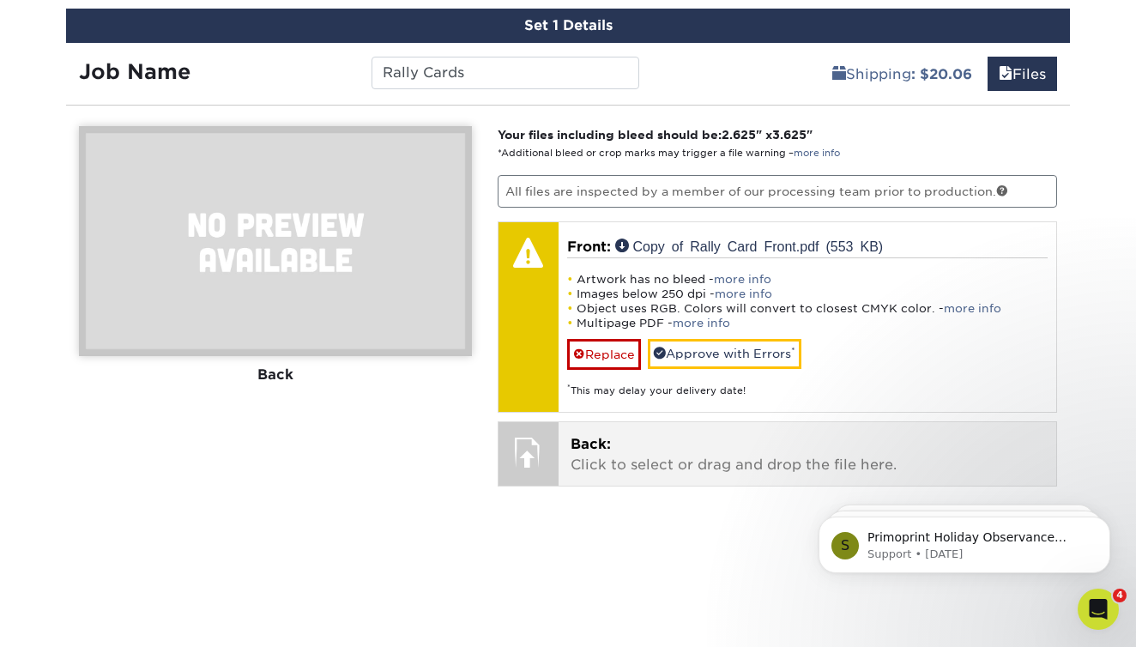
click at [612, 456] on p "Back: Click to select or drag and drop the file here." at bounding box center [808, 454] width 475 height 41
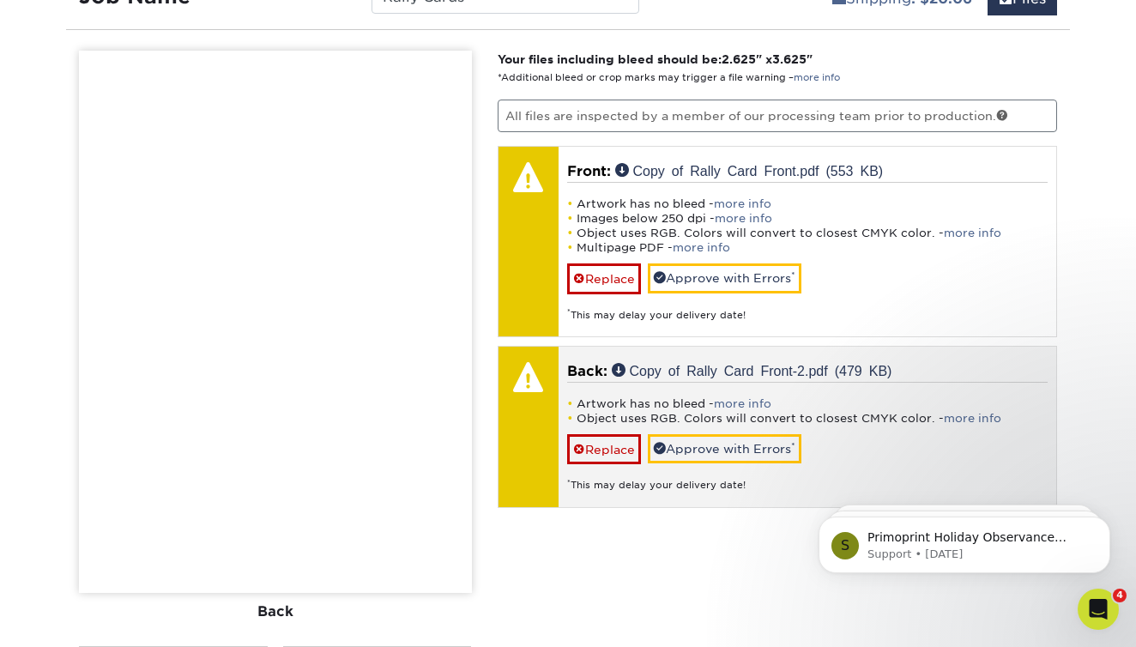
scroll to position [1053, 0]
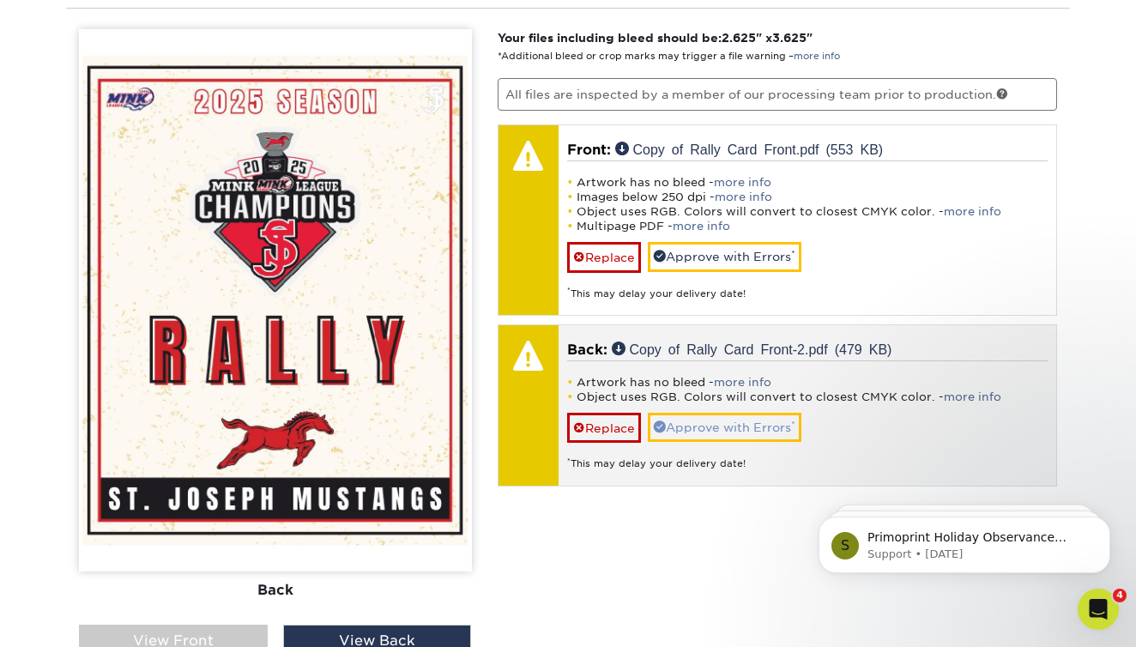
click at [738, 424] on link "Approve with Errors *" at bounding box center [725, 427] width 154 height 29
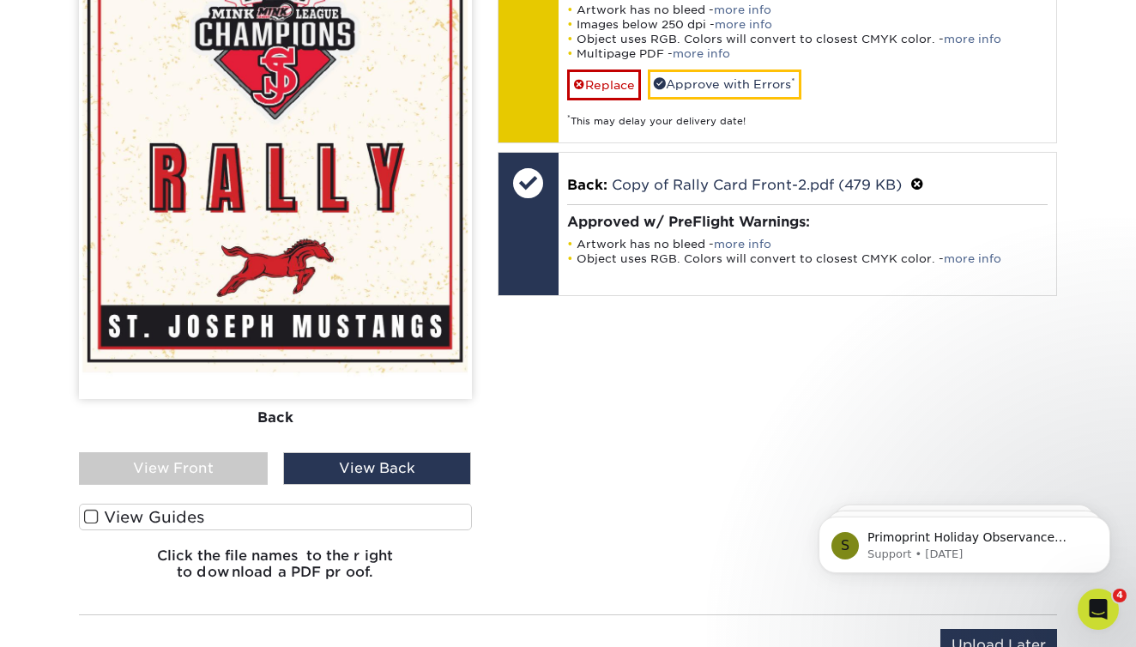
scroll to position [1248, 0]
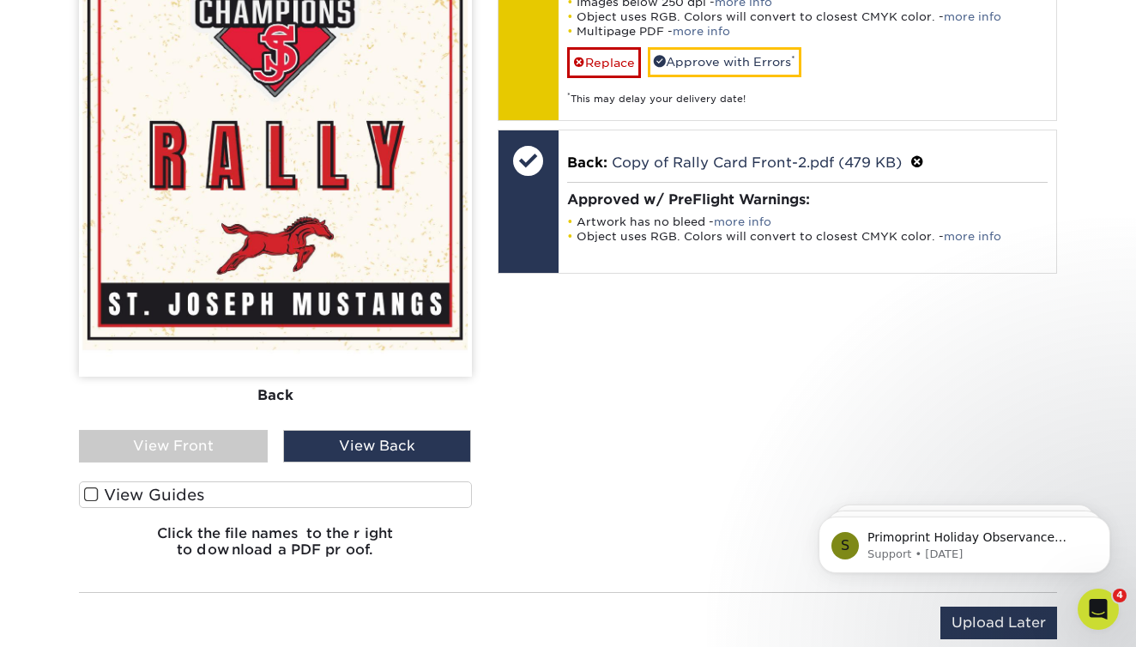
click at [216, 450] on div "View Front" at bounding box center [173, 446] width 189 height 33
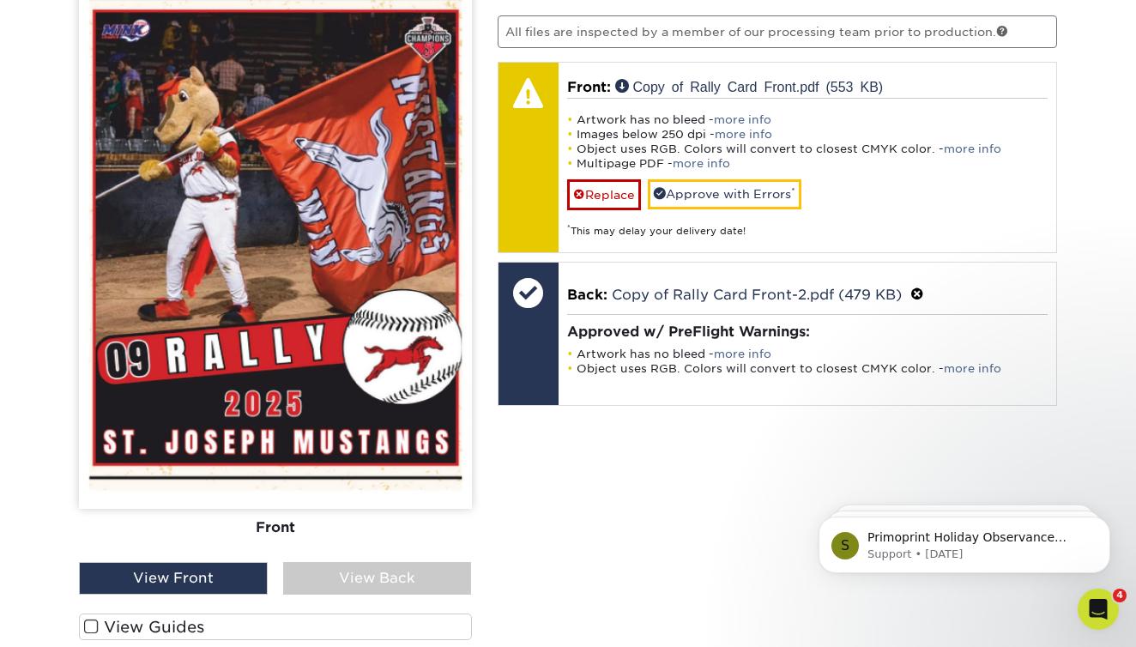
scroll to position [1116, 0]
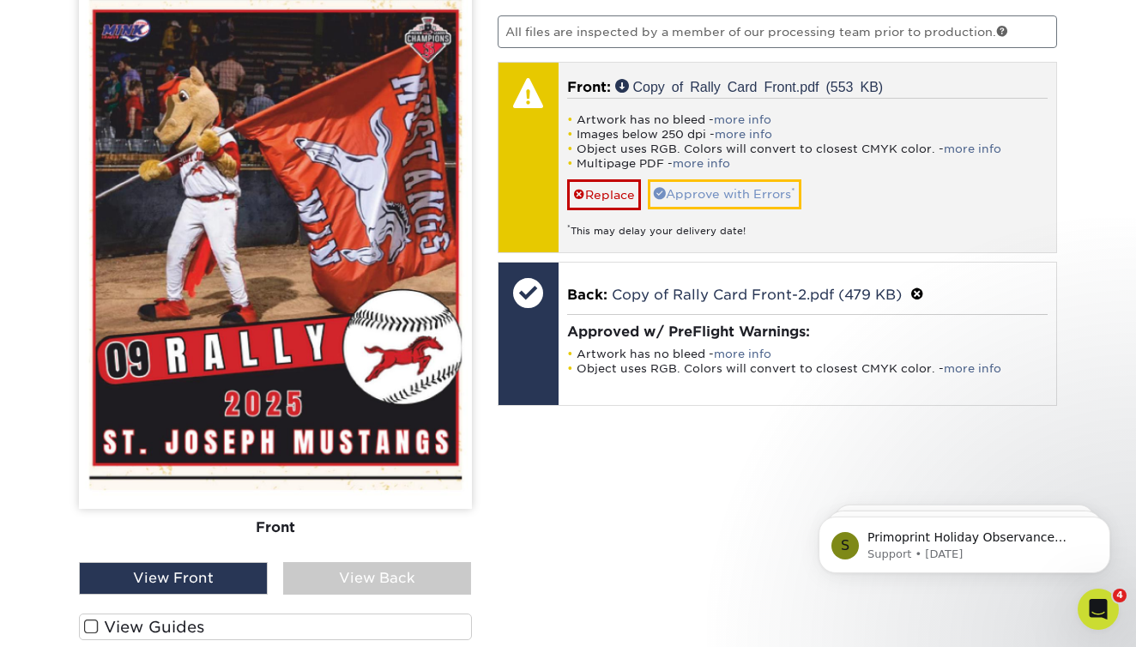
click at [736, 189] on link "Approve with Errors *" at bounding box center [725, 193] width 154 height 29
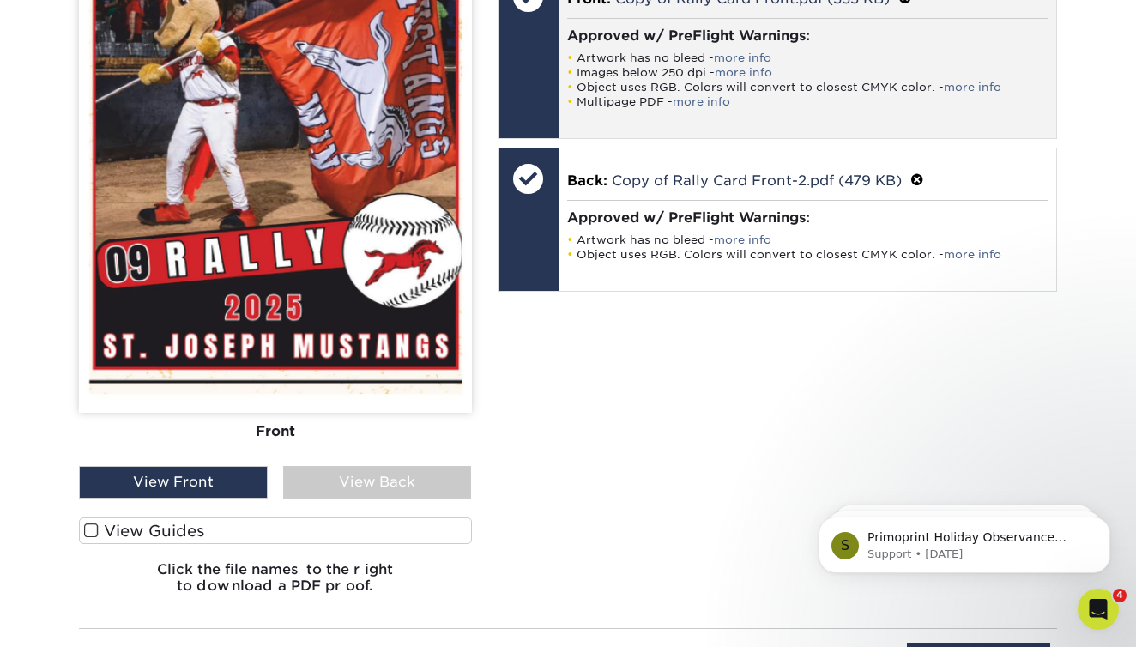
scroll to position [1451, 0]
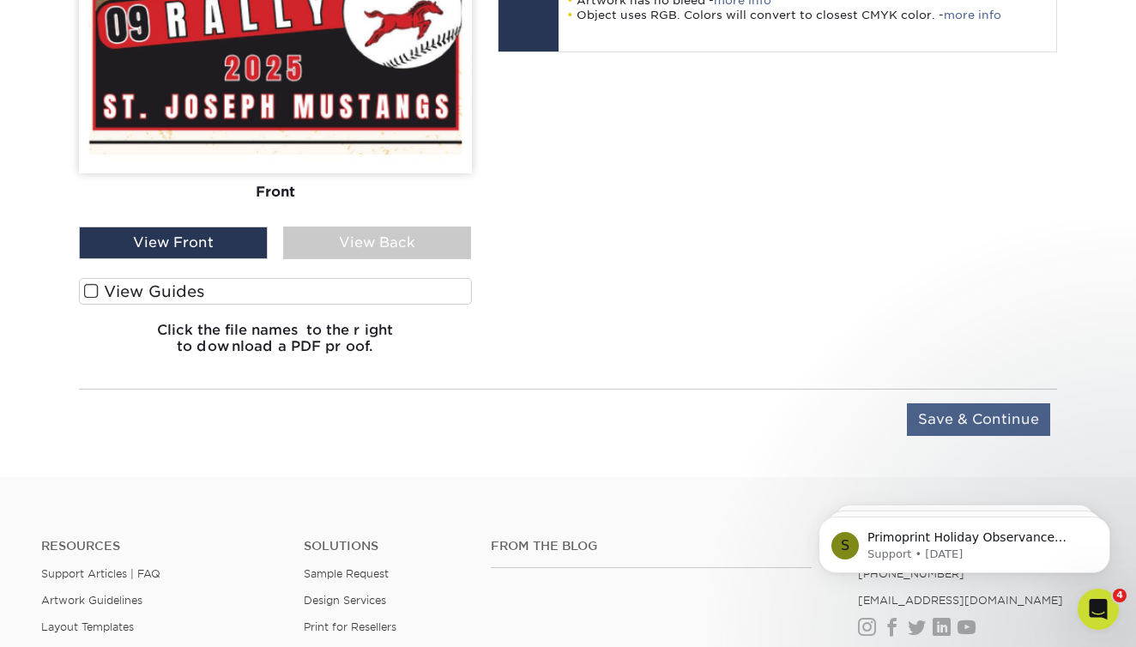
click at [963, 409] on input "Save & Continue" at bounding box center [978, 419] width 143 height 33
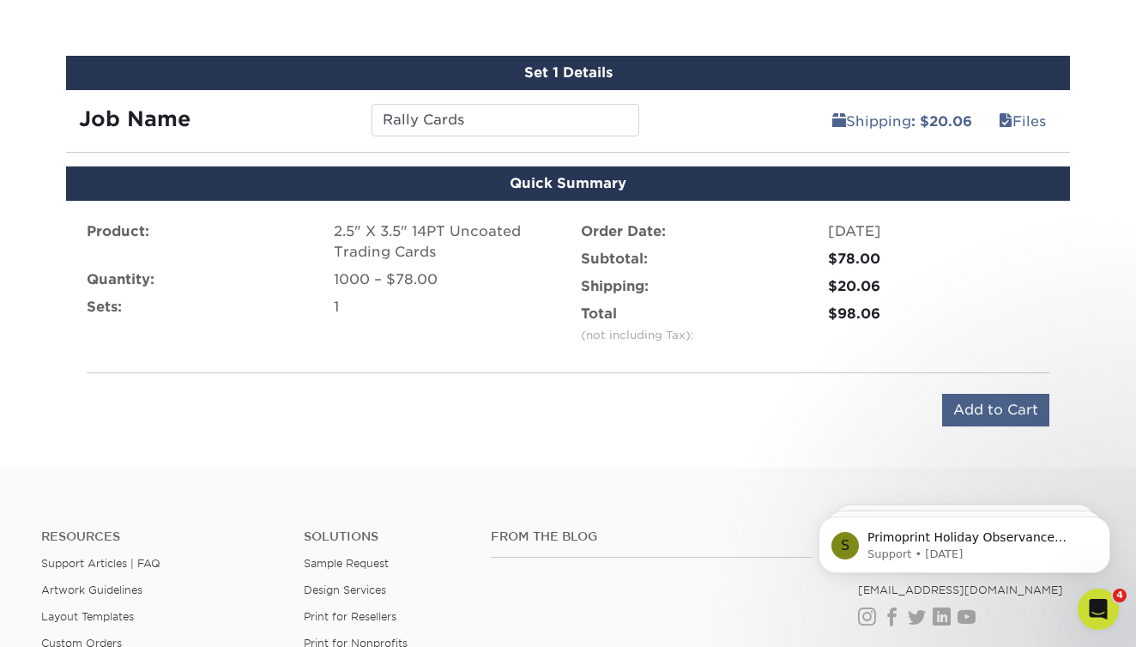
scroll to position [909, 0]
click at [992, 415] on input "Add to Cart" at bounding box center [995, 410] width 107 height 33
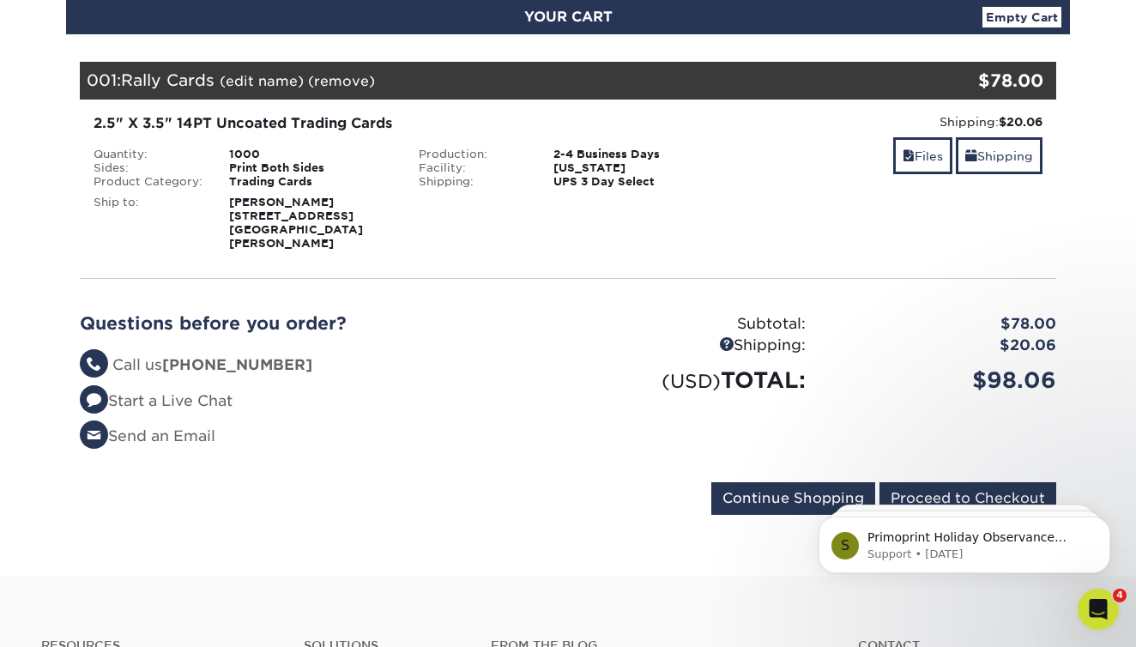
scroll to position [273, 0]
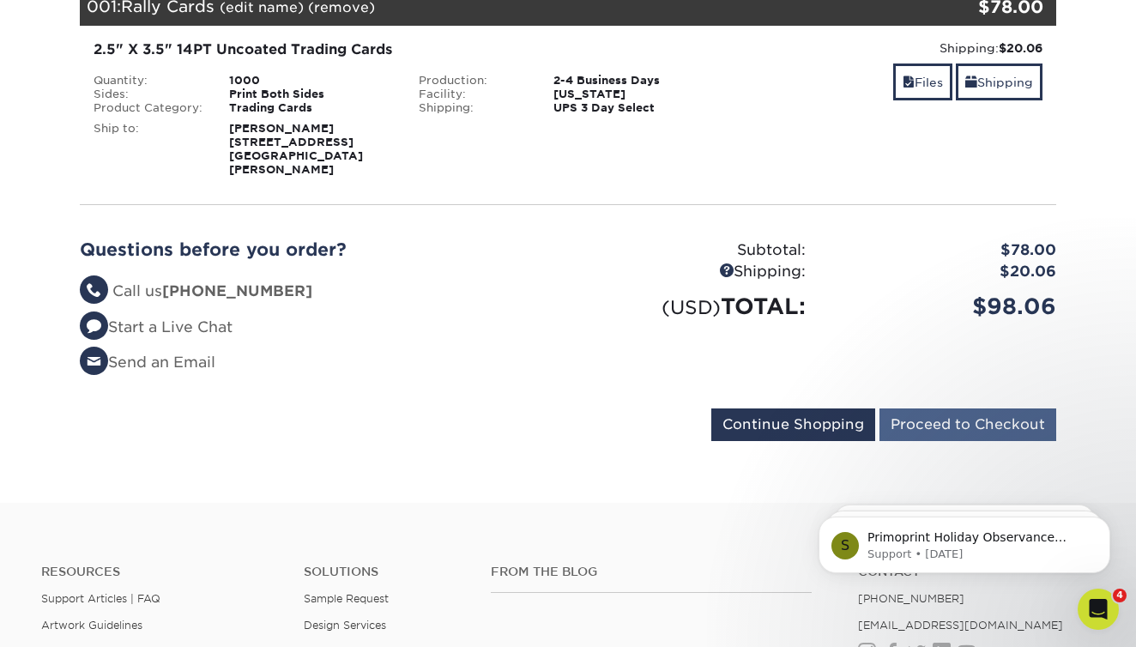
click at [946, 409] on input "Proceed to Checkout" at bounding box center [968, 425] width 177 height 33
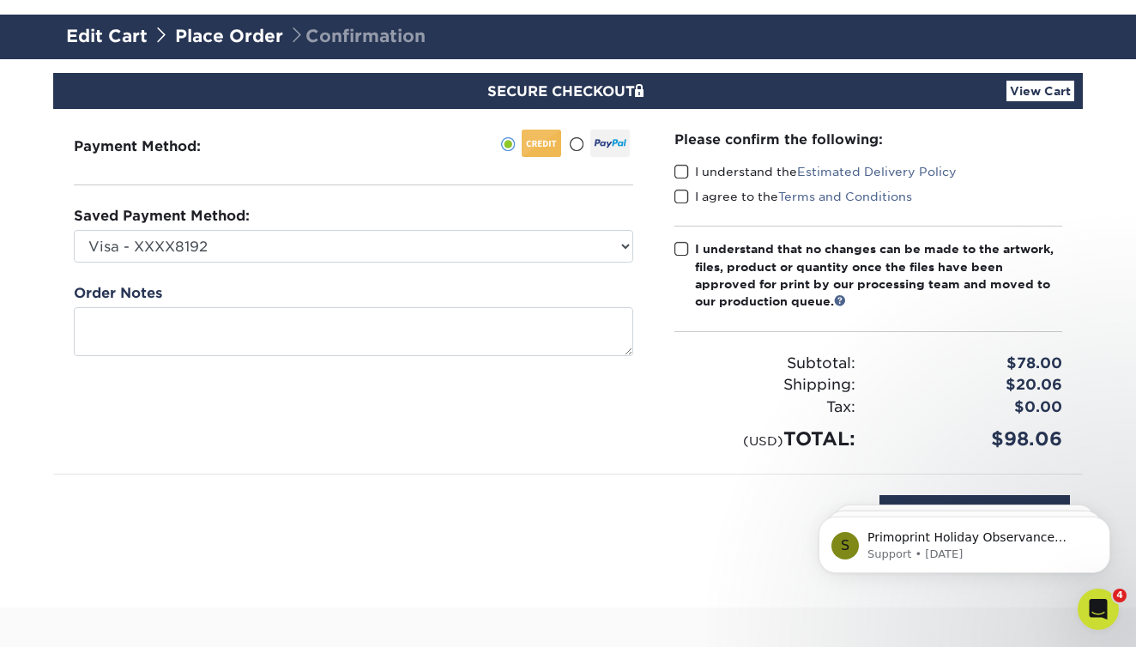
click at [683, 173] on span at bounding box center [682, 172] width 15 height 16
click at [0, 0] on input "I understand the Estimated Delivery Policy" at bounding box center [0, 0] width 0 height 0
click at [684, 203] on span at bounding box center [682, 197] width 15 height 16
click at [0, 0] on input "I agree to the Terms and Conditions" at bounding box center [0, 0] width 0 height 0
click at [686, 249] on span at bounding box center [682, 249] width 15 height 16
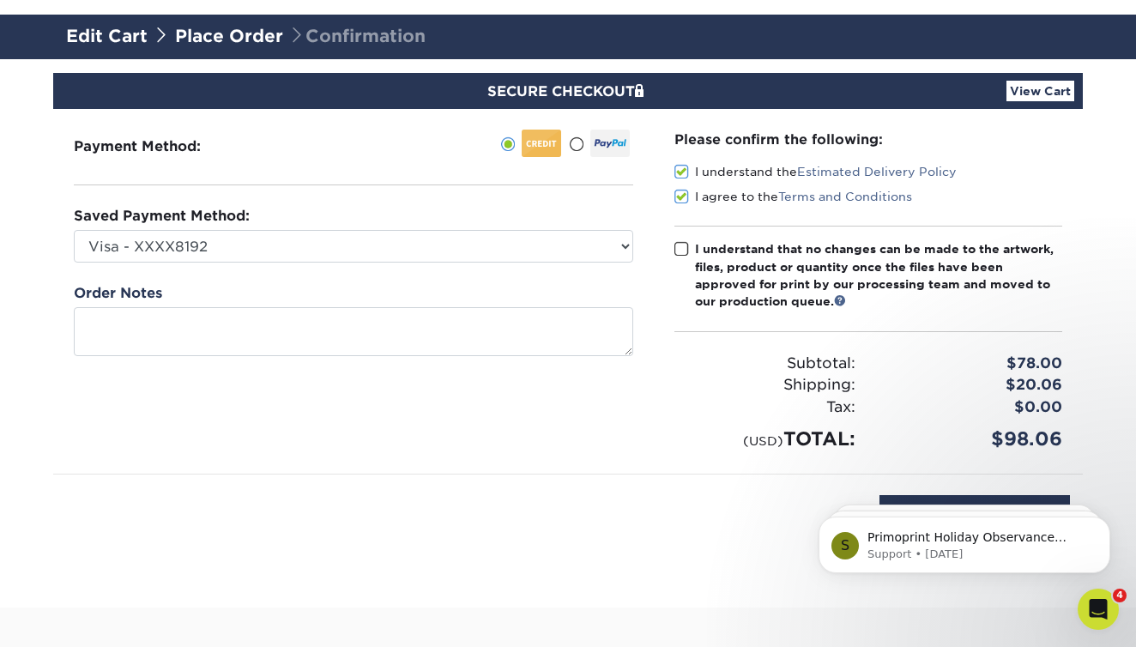
click at [0, 0] on input "I understand that no changes can be made to the artwork, files, product or quan…" at bounding box center [0, 0] width 0 height 0
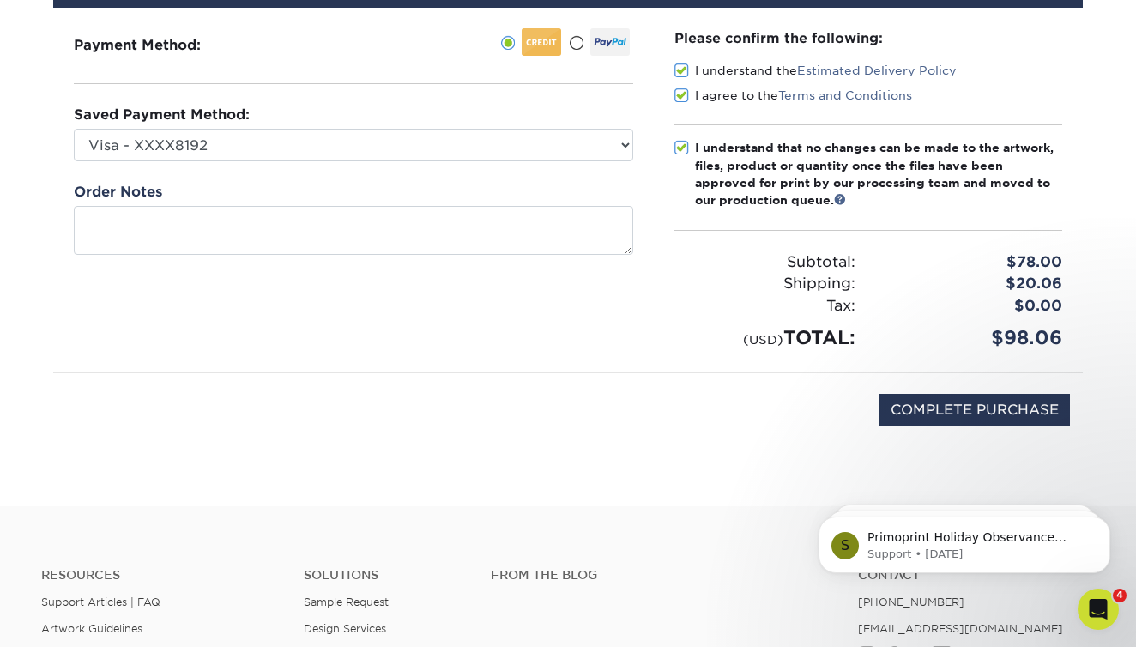
scroll to position [199, 0]
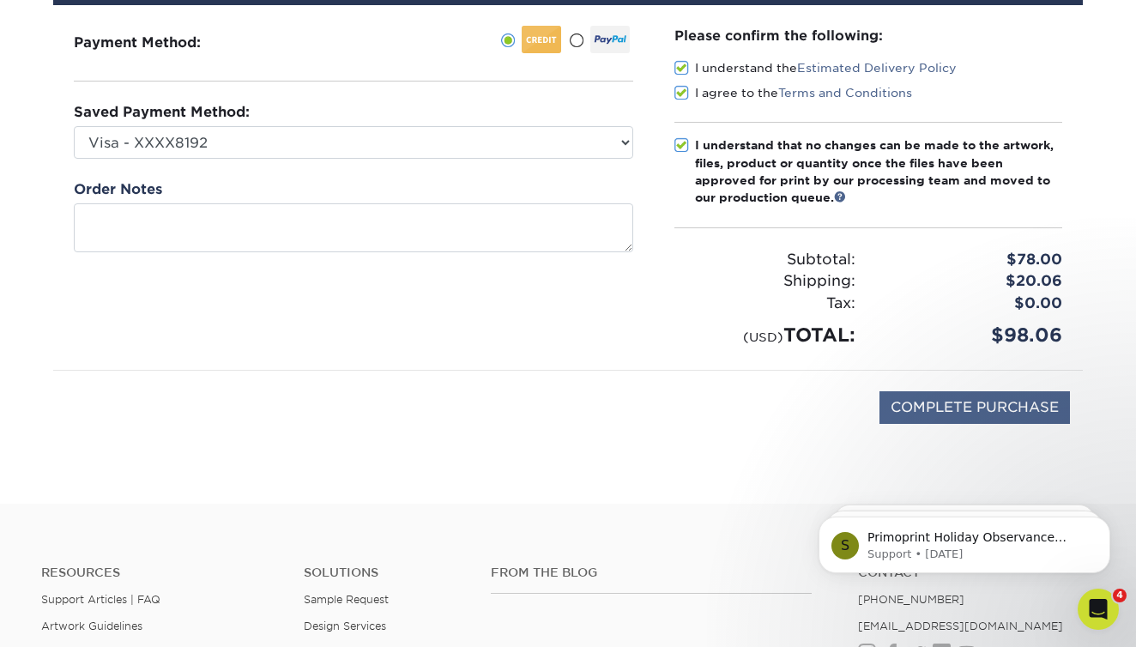
click at [984, 411] on input "COMPLETE PURCHASE" at bounding box center [975, 407] width 191 height 33
type input "PROCESSING, PLEASE WAIT..."
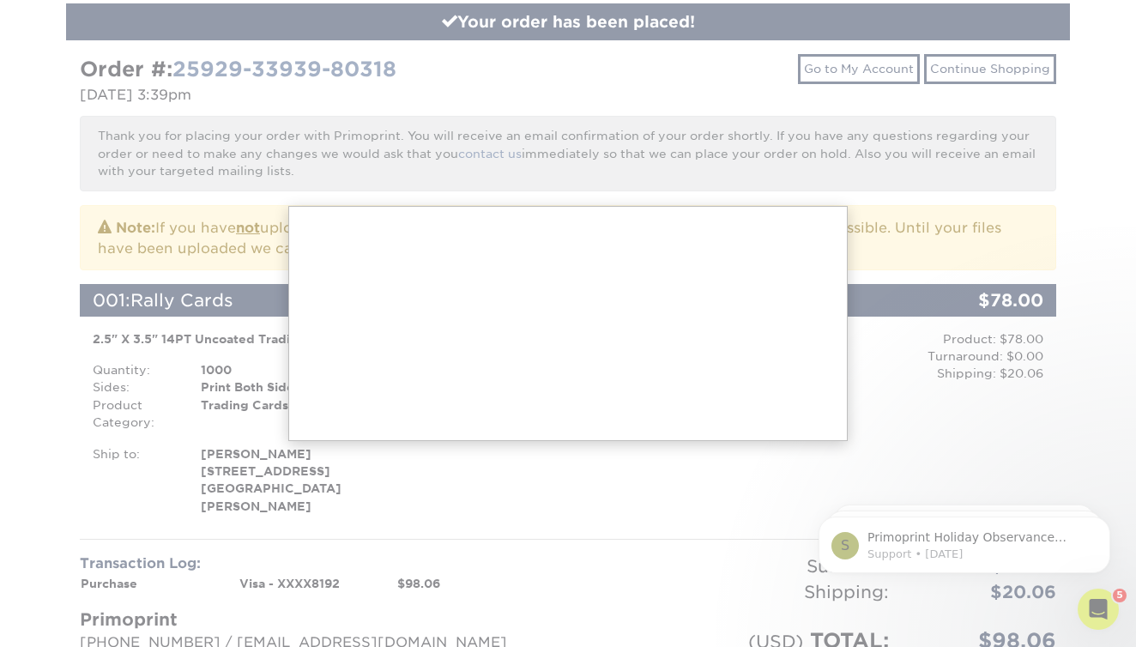
click at [738, 526] on div at bounding box center [568, 559] width 1136 height 1505
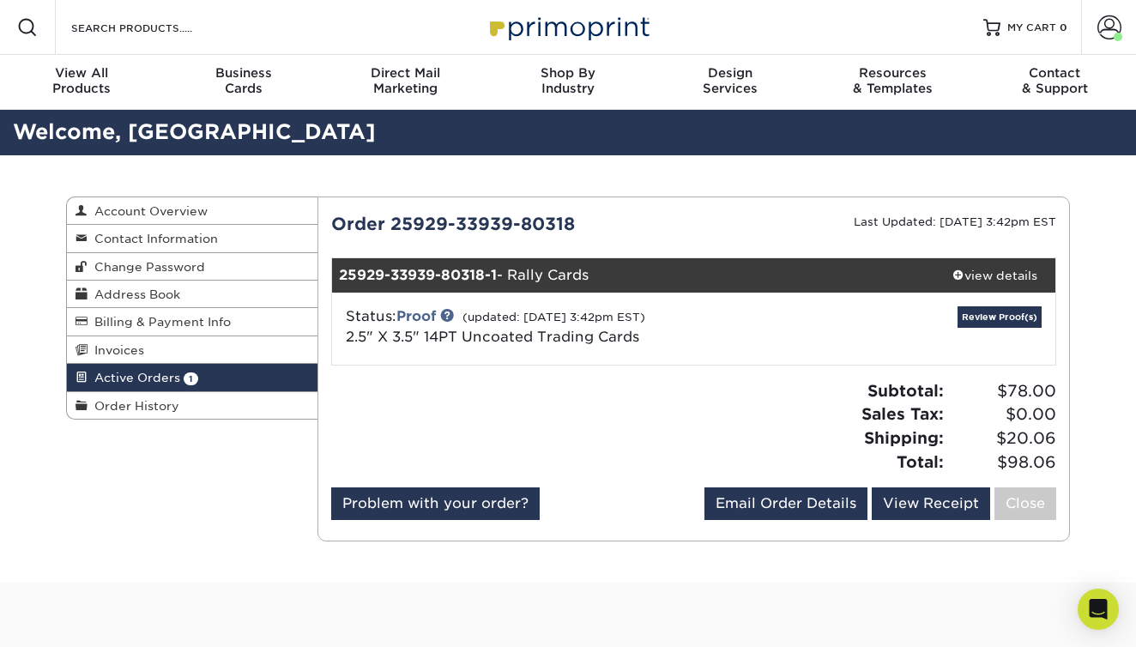
click at [1003, 305] on div "Status: Proof (updated: [DATE] 3:42pm EST) 2.5" X 3.5" 14PT Uncoated Trading Ca…" at bounding box center [694, 329] width 750 height 72
click at [1003, 312] on link "Review Proof(s)" at bounding box center [1000, 316] width 84 height 21
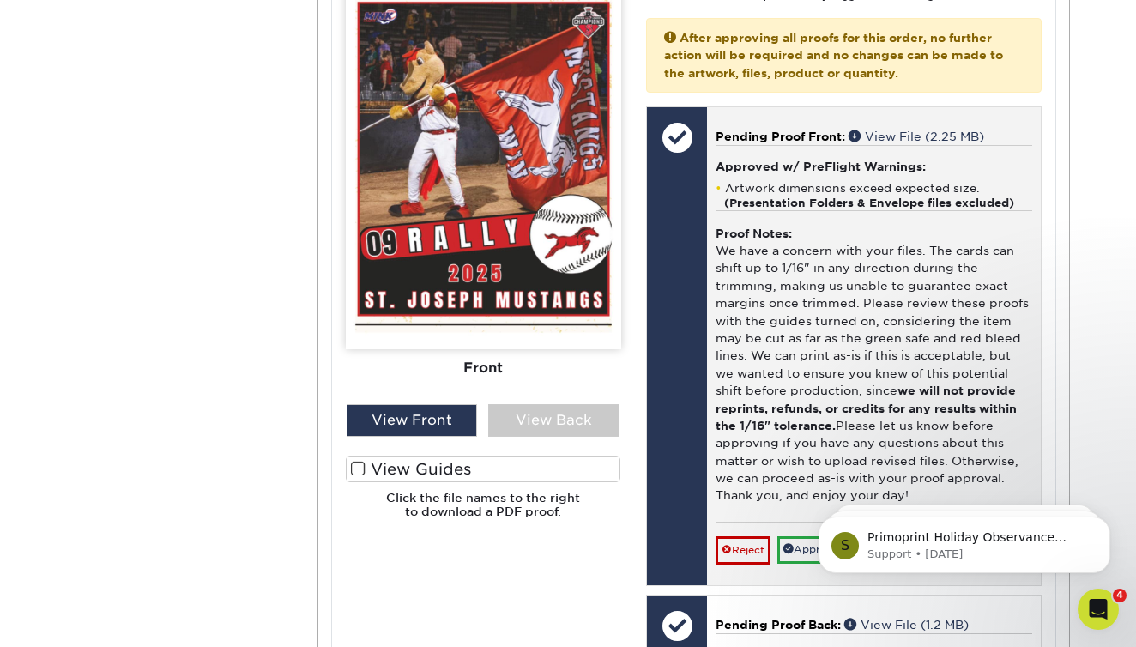
scroll to position [776, 0]
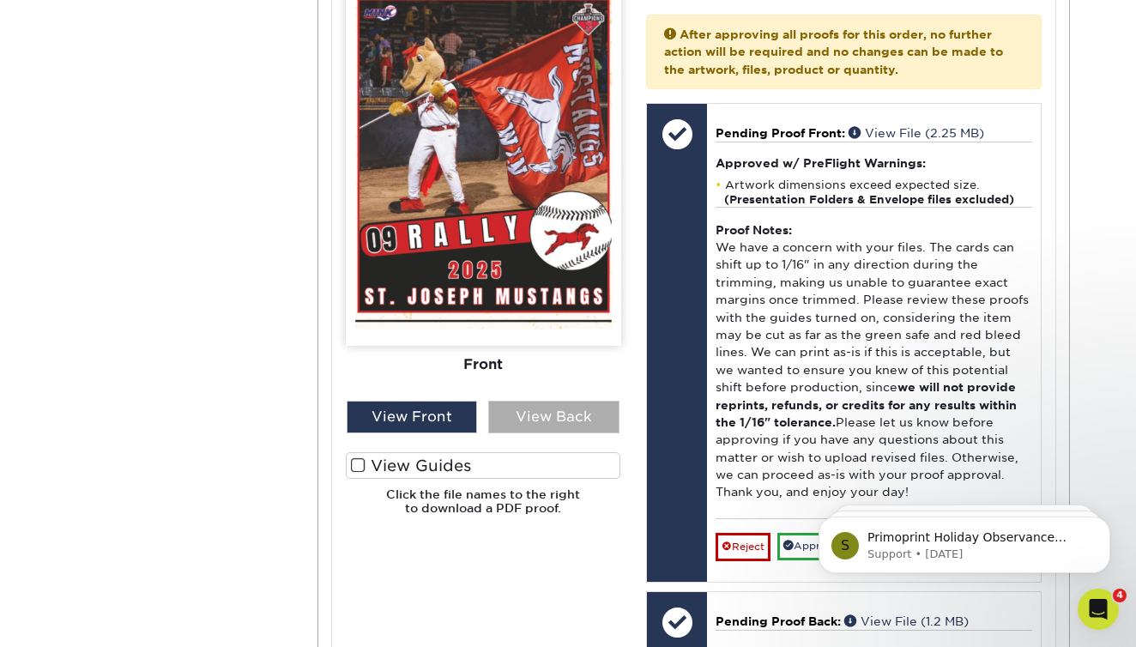
click at [533, 407] on div "View Back" at bounding box center [553, 417] width 131 height 33
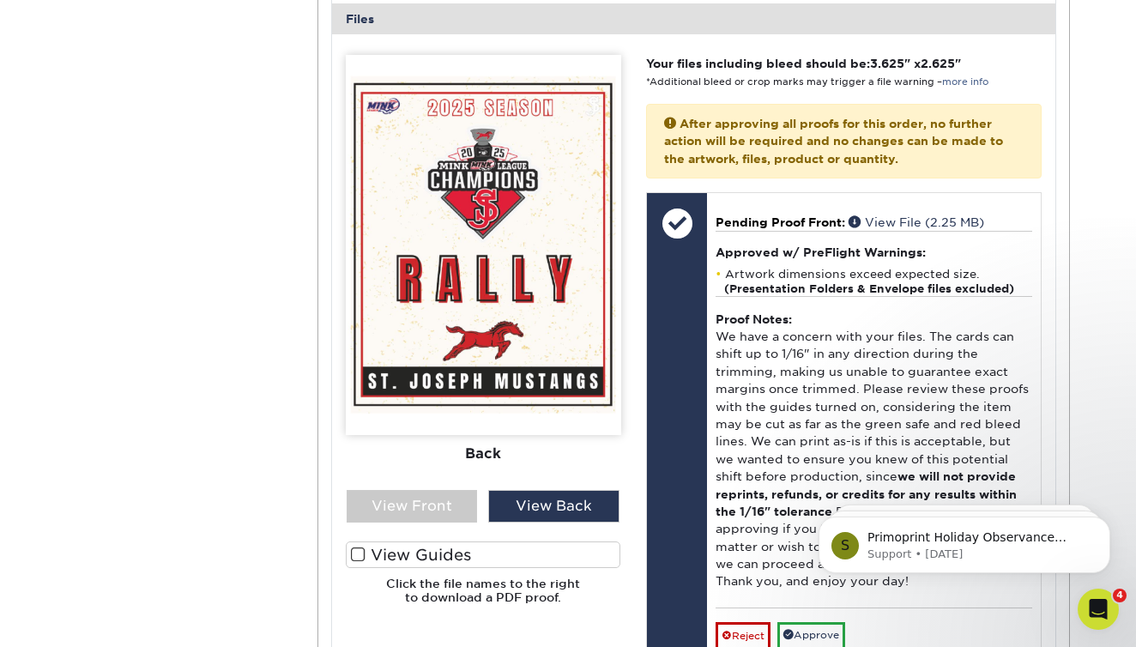
scroll to position [687, 0]
click at [359, 549] on span at bounding box center [358, 555] width 15 height 16
click at [0, 0] on input "View Guides" at bounding box center [0, 0] width 0 height 0
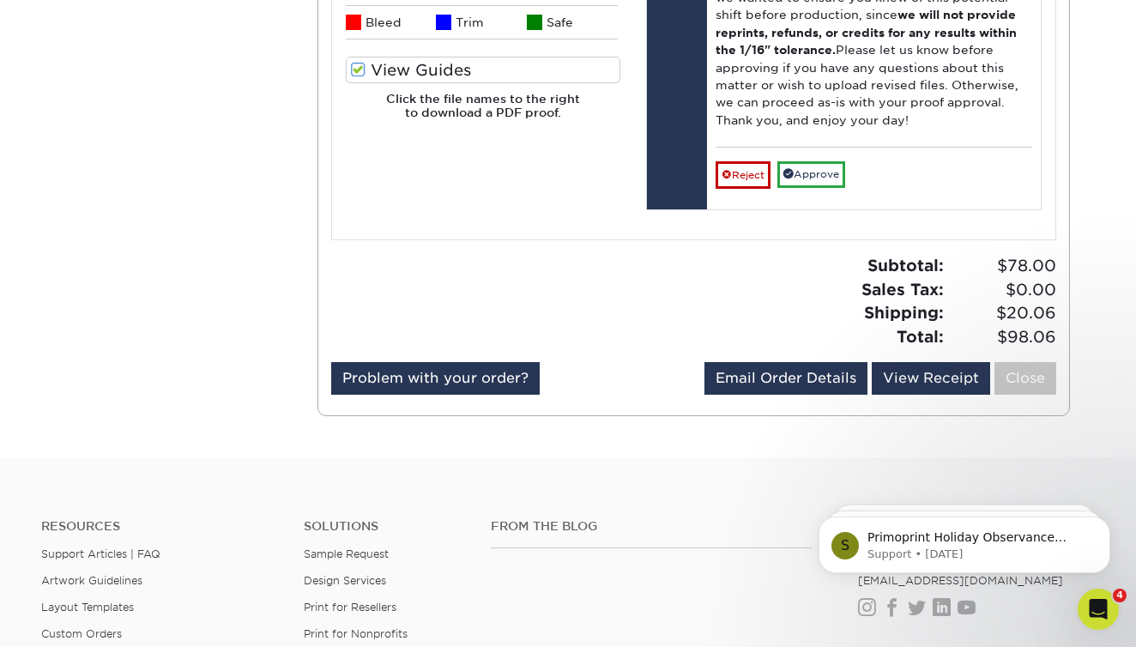
scroll to position [1571, 0]
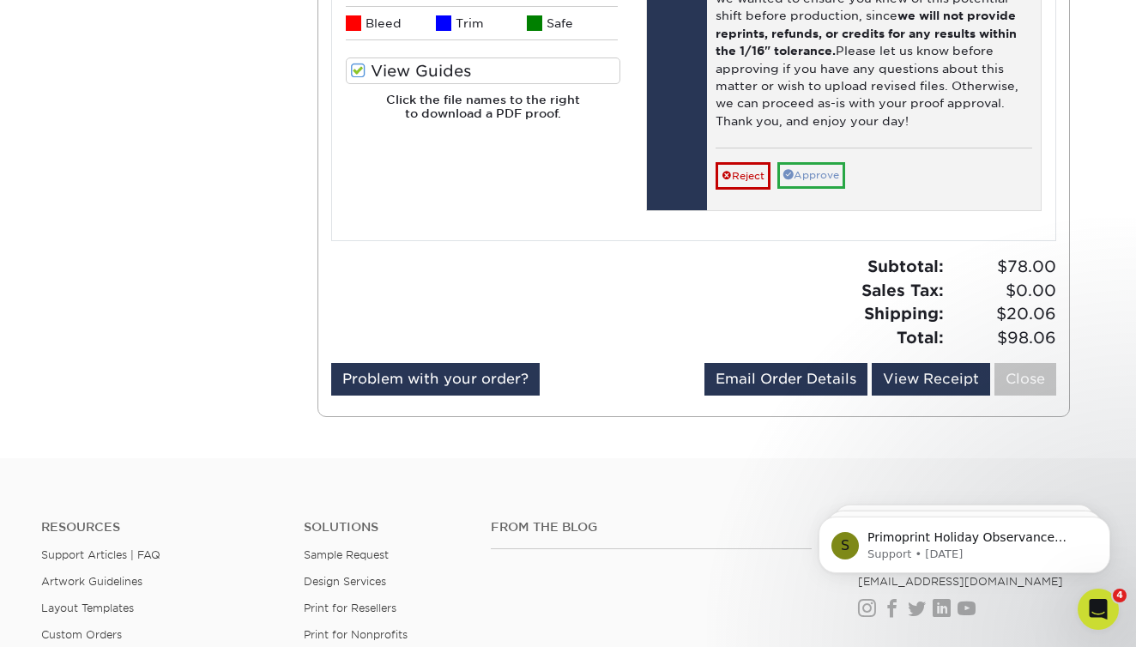
click at [827, 162] on link "Approve" at bounding box center [812, 175] width 68 height 27
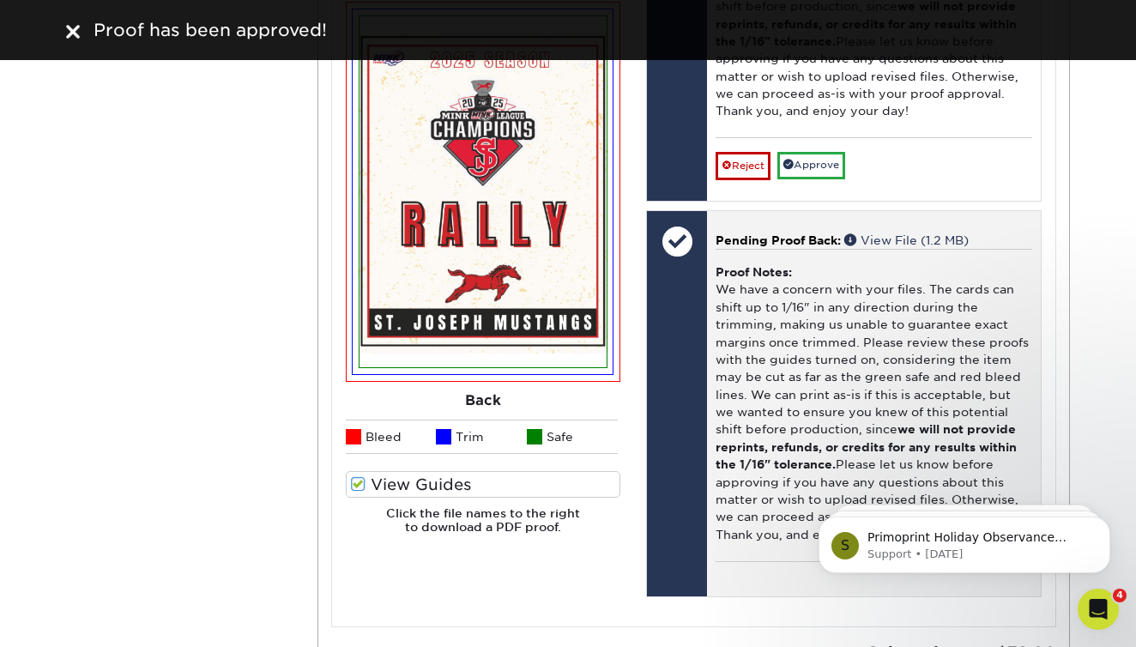
scroll to position [930, 0]
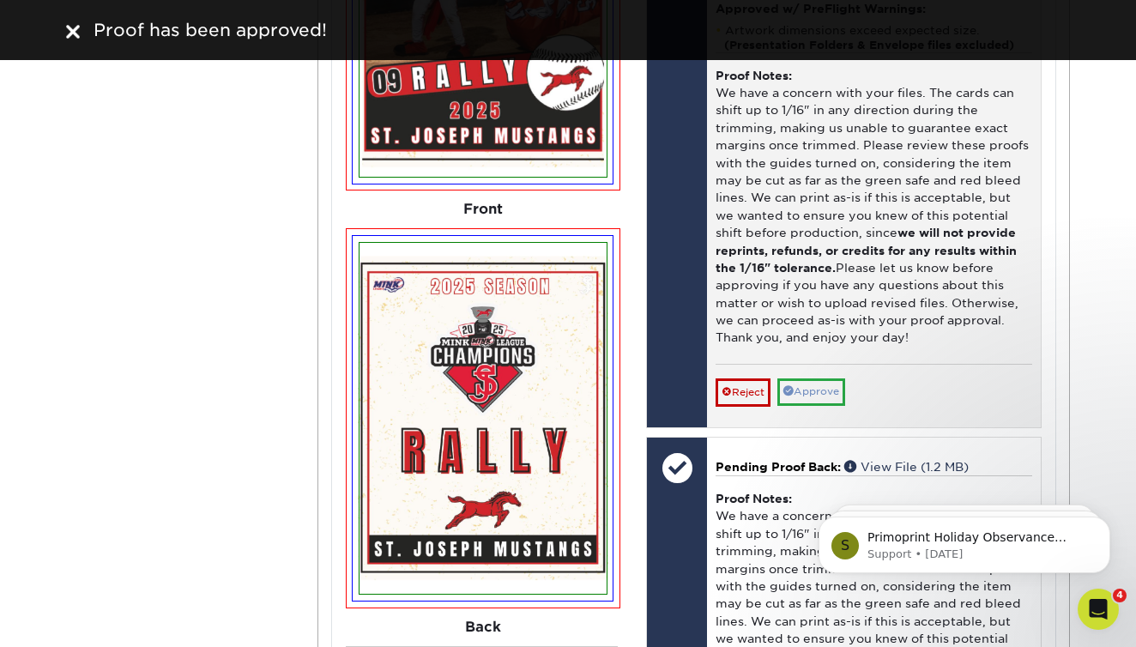
click at [835, 379] on link "Approve" at bounding box center [812, 392] width 68 height 27
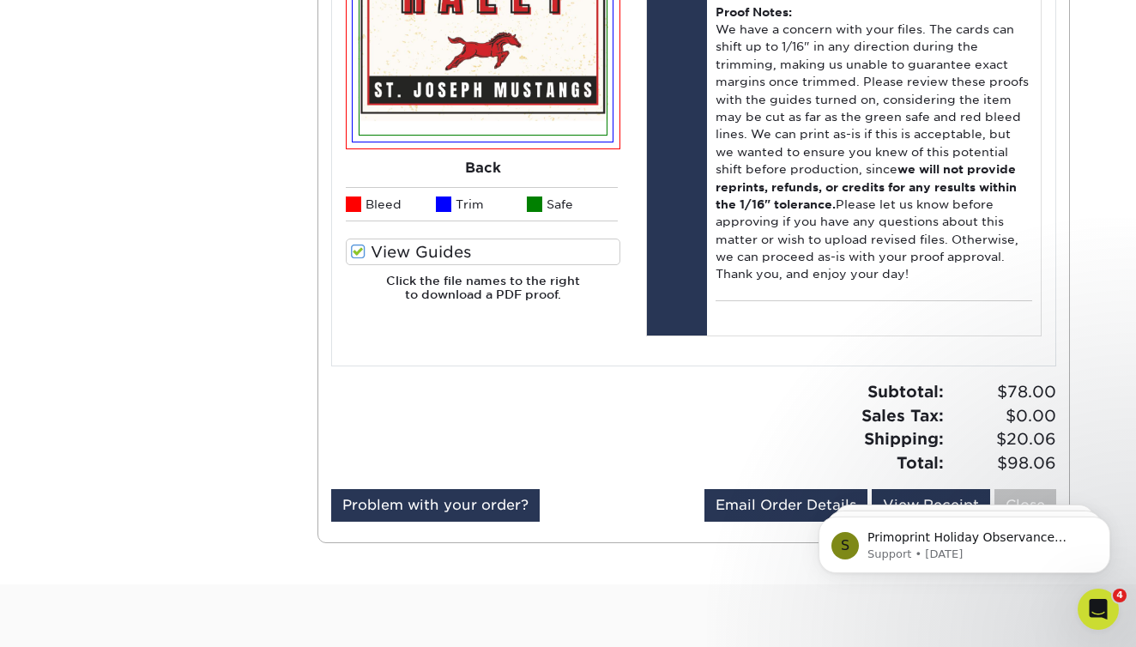
scroll to position [1460, 0]
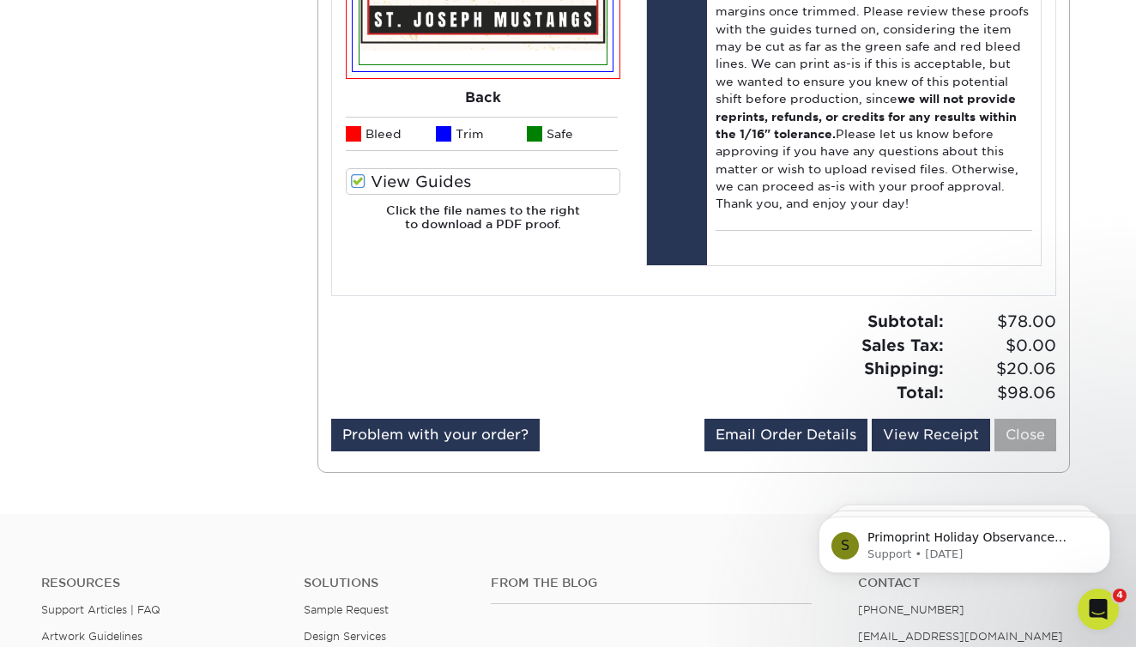
click at [1008, 419] on link "Close" at bounding box center [1026, 435] width 62 height 33
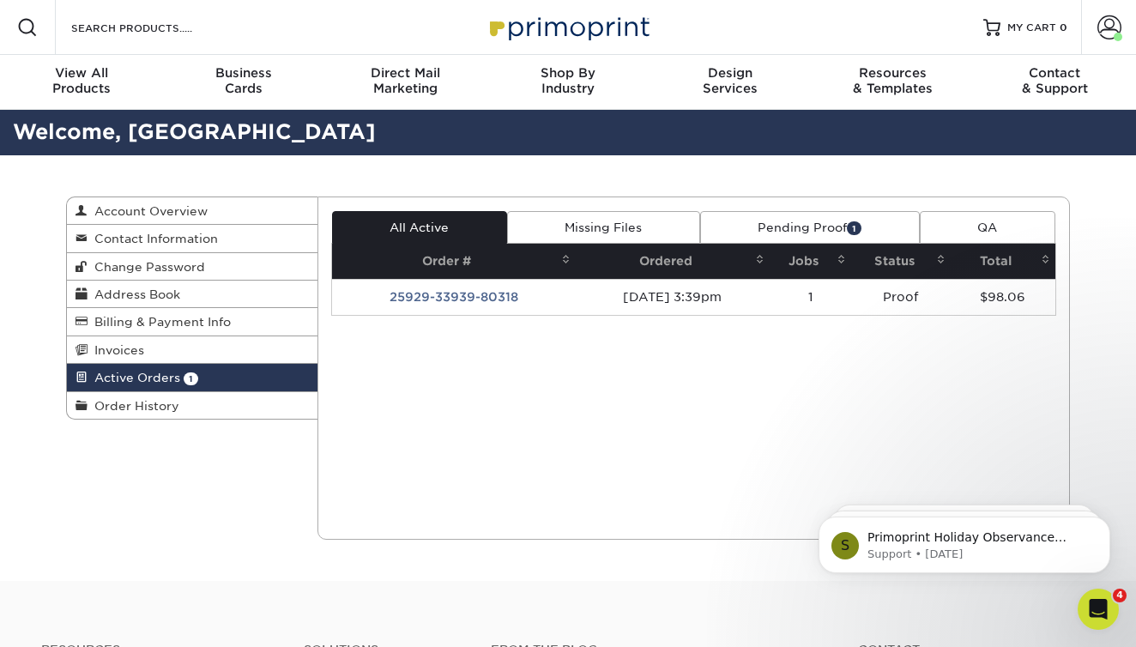
scroll to position [0, 0]
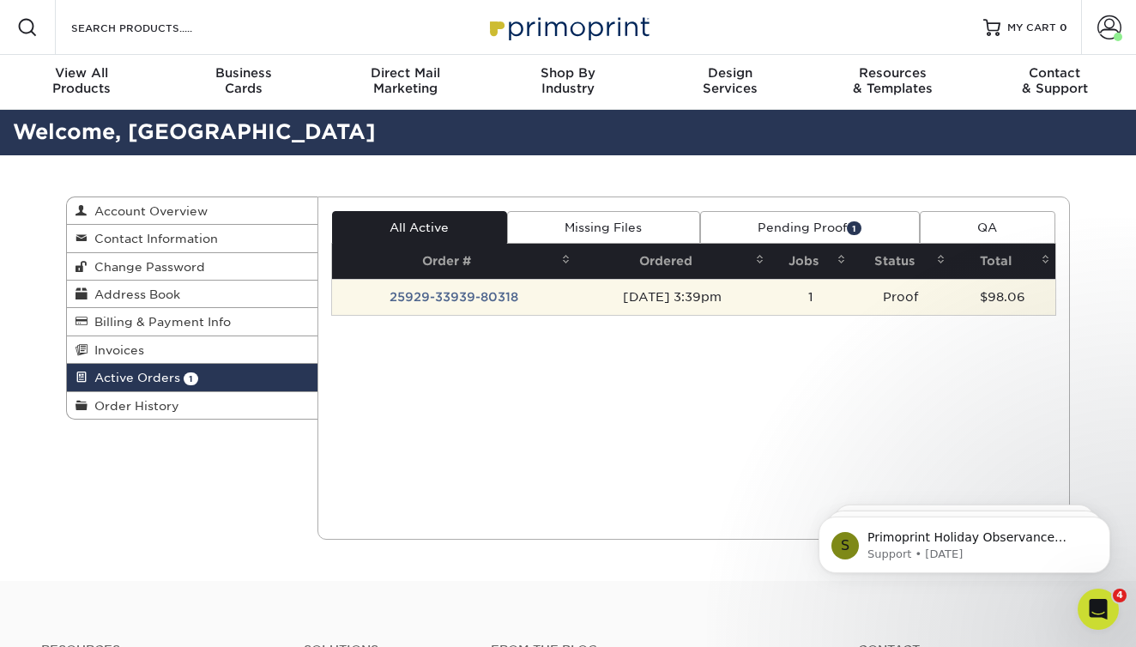
click at [912, 300] on td "Proof" at bounding box center [900, 297] width 99 height 36
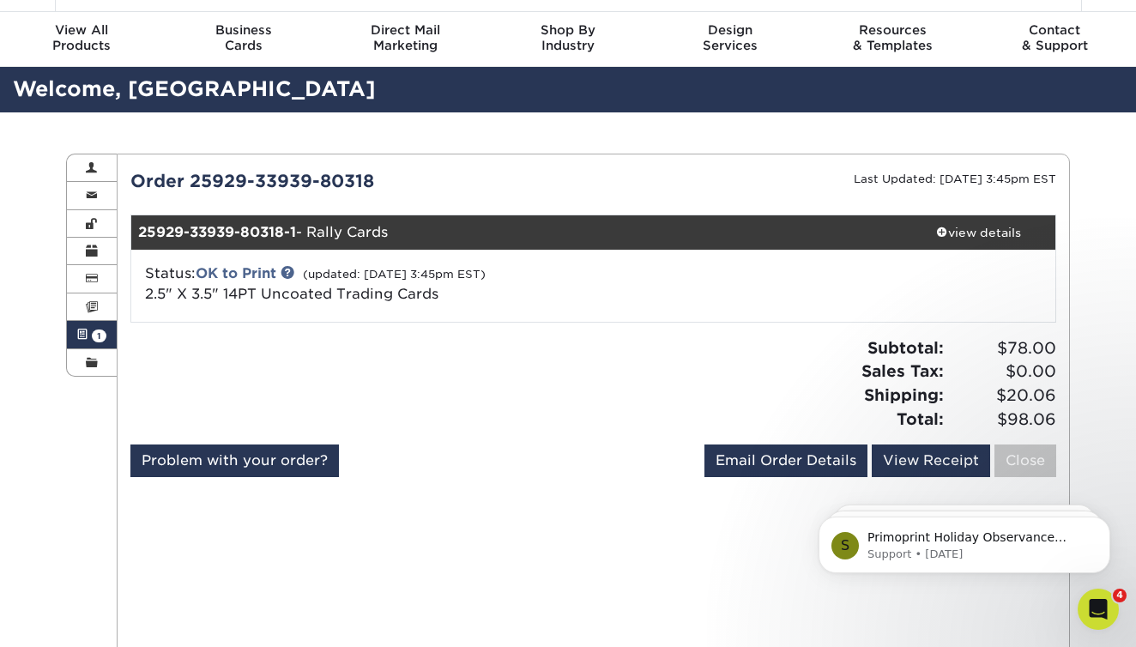
scroll to position [38, 0]
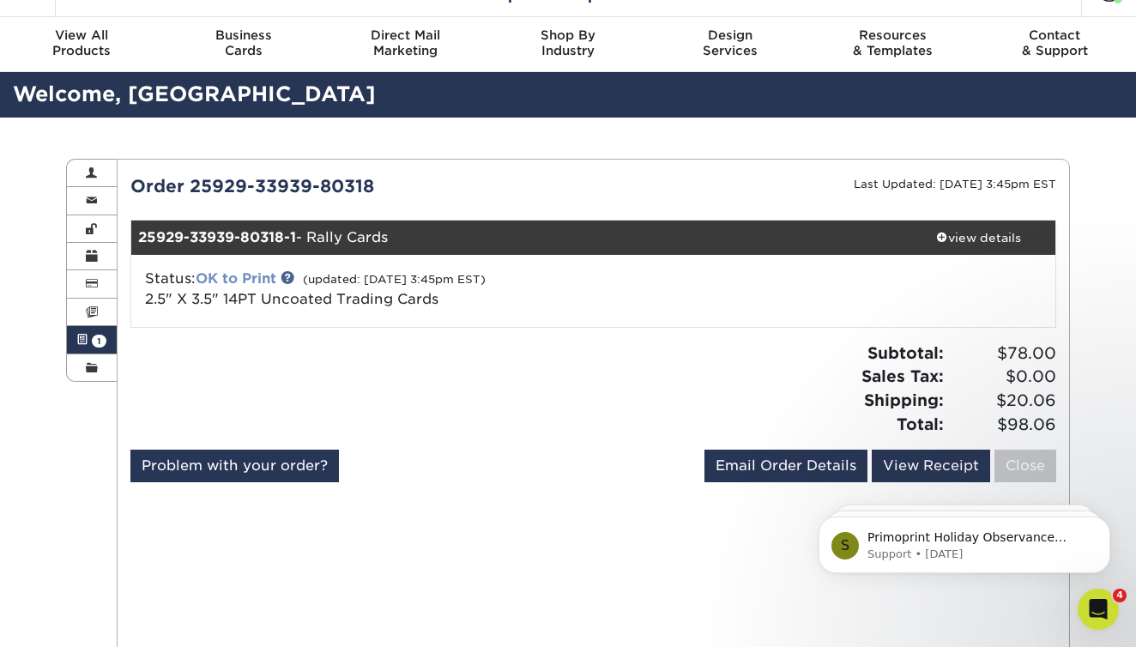
click at [237, 280] on link "OK to Print" at bounding box center [236, 278] width 81 height 16
